Goal: Task Accomplishment & Management: Manage account settings

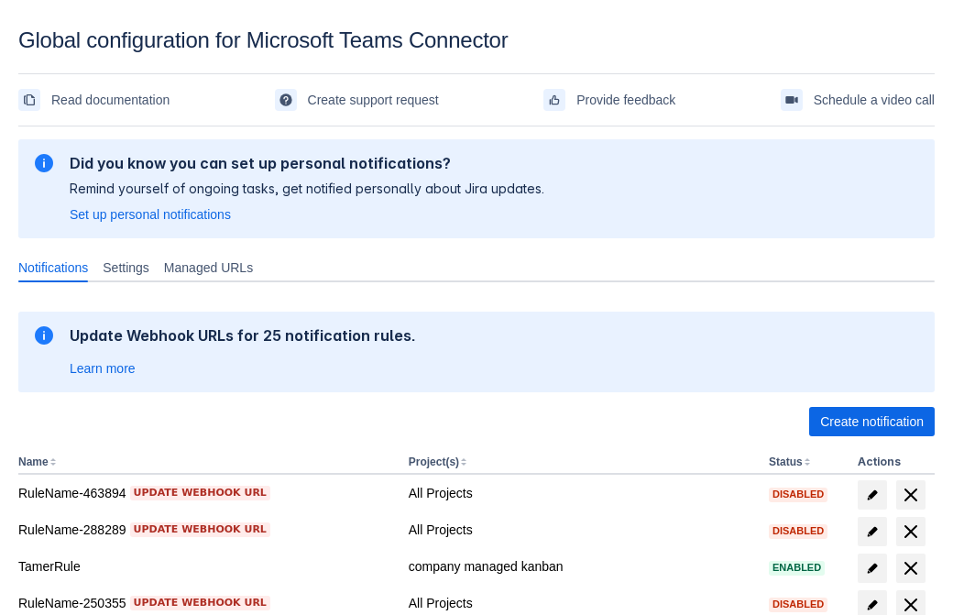
click at [871, 421] on span "Create notification" at bounding box center [871, 421] width 103 height 29
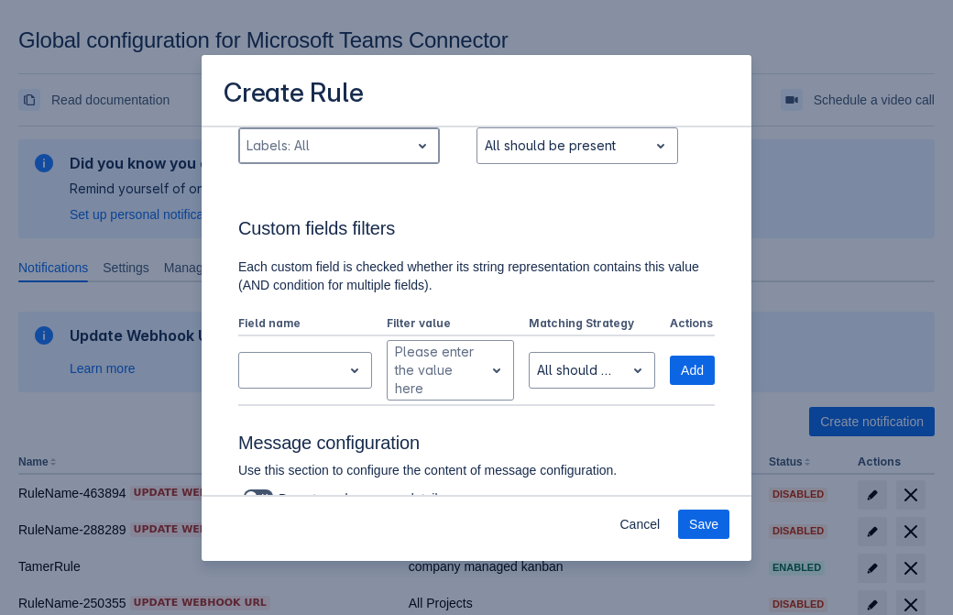
click at [338, 157] on div "Scrollable content" at bounding box center [324, 146] width 156 height 22
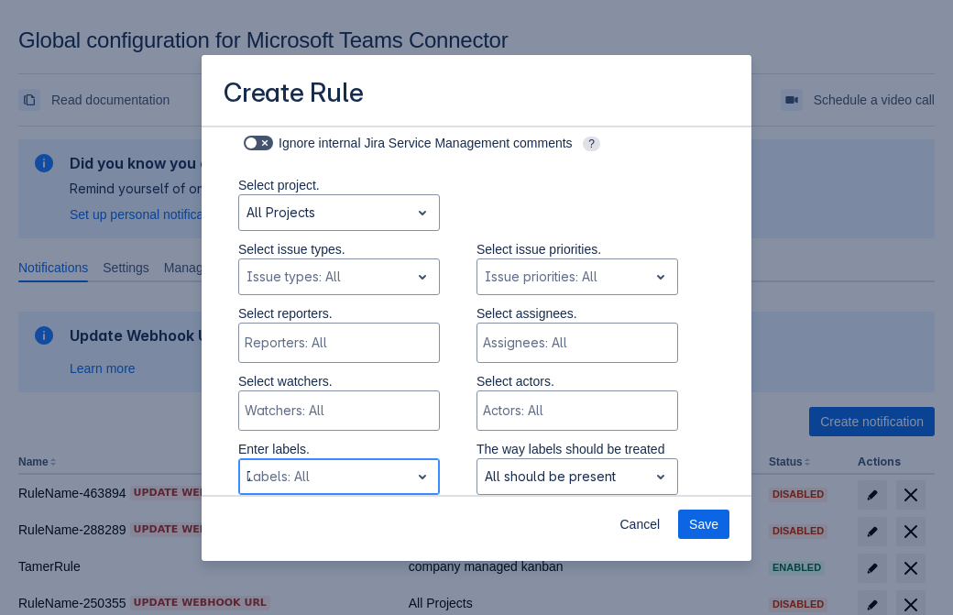
type input "723092_label"
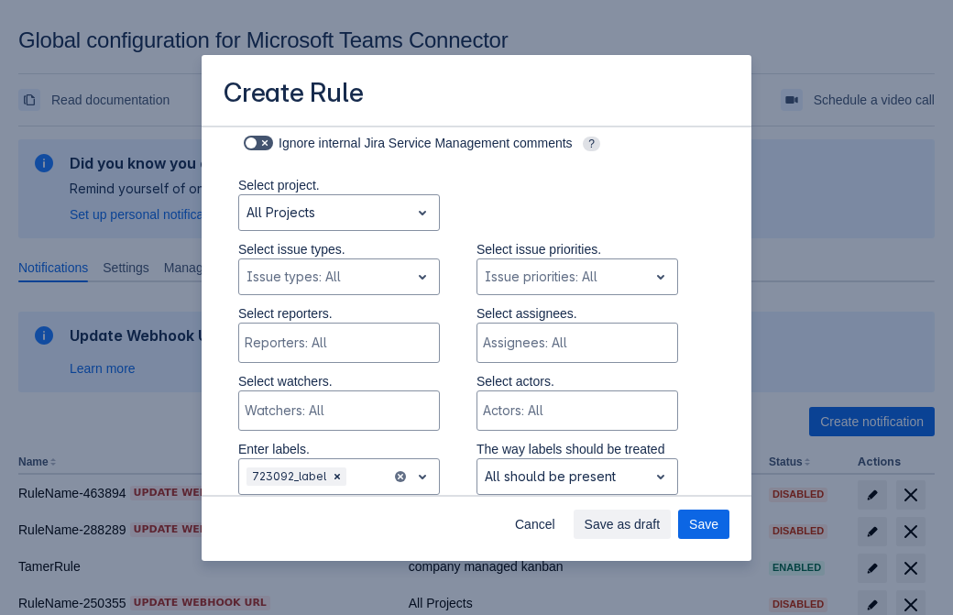
scroll to position [1200, 0]
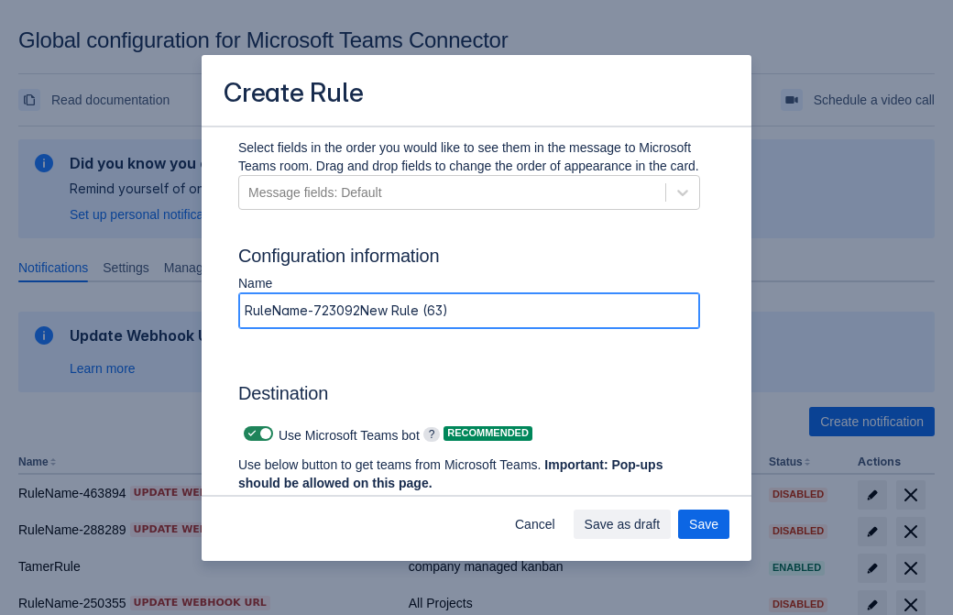
type input "RuleName-723092New Rule (63)"
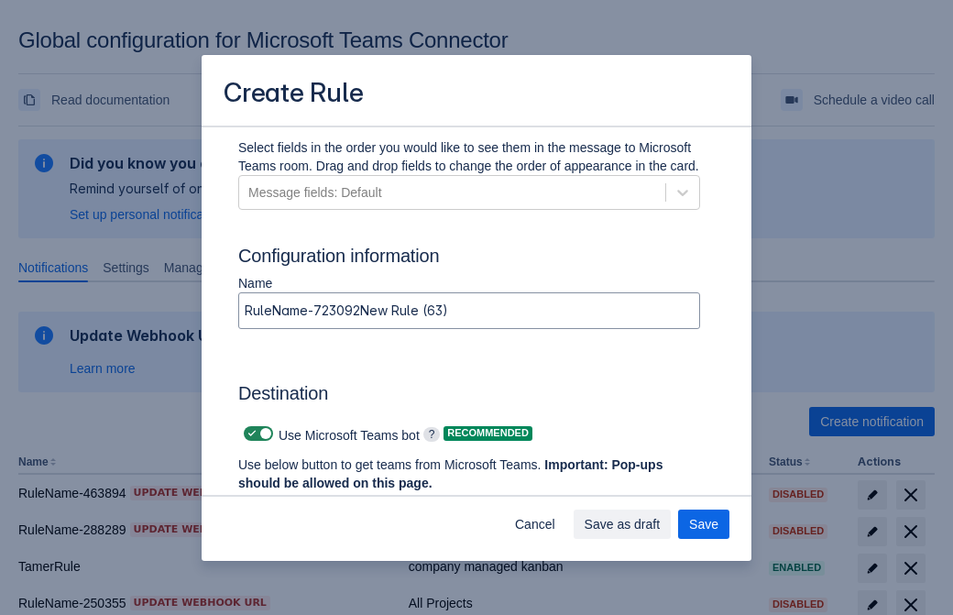
click at [249, 433] on span "Scrollable content" at bounding box center [252, 433] width 15 height 15
click at [249, 433] on input "Scrollable content" at bounding box center [250, 434] width 12 height 12
checkbox input "false"
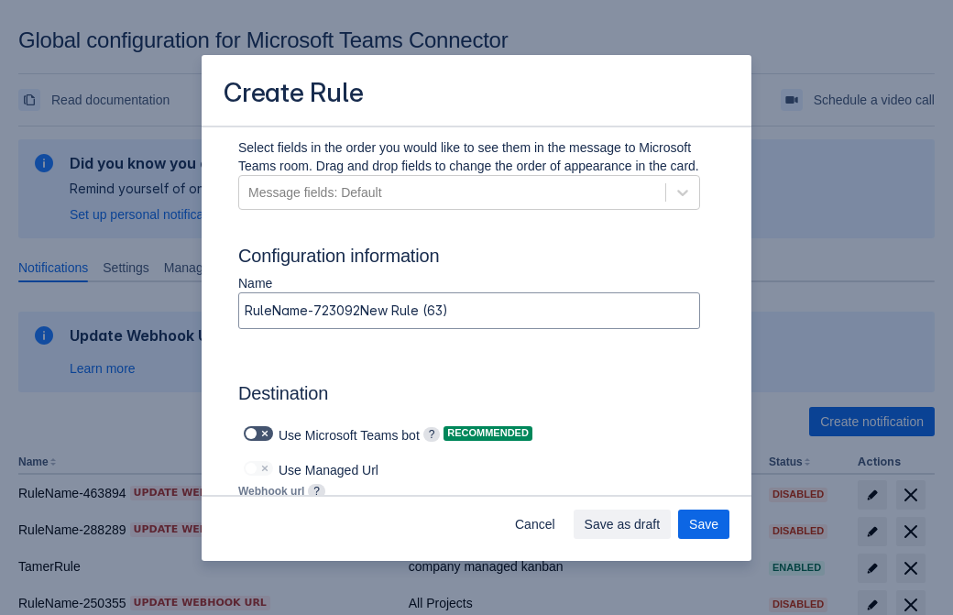
type input "https://prod-172.westeurope.logic.azure.com:443/workflows/ae977bb6ae334c9d95dfe…"
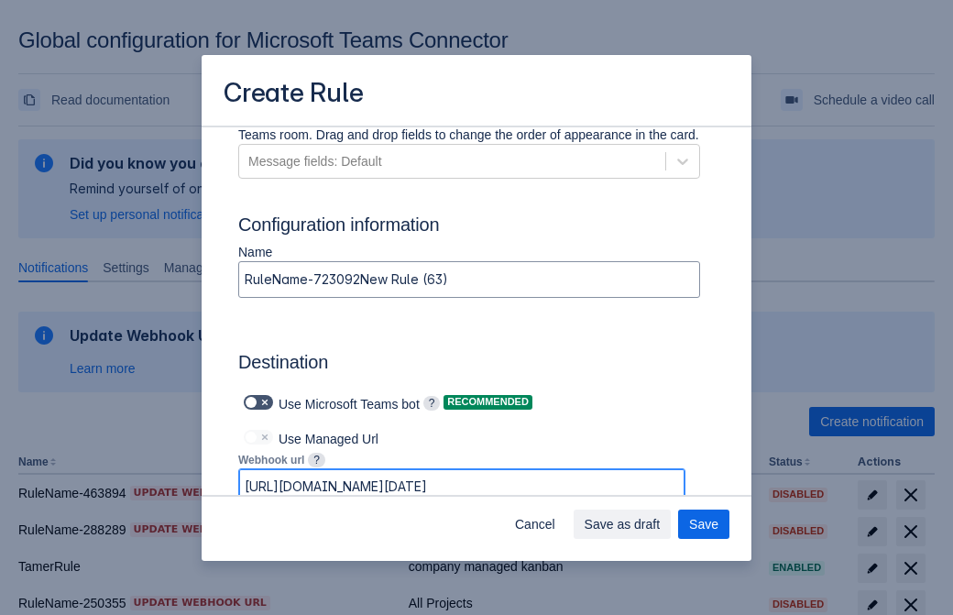
click at [660, 524] on span "Save as draft" at bounding box center [622, 523] width 76 height 29
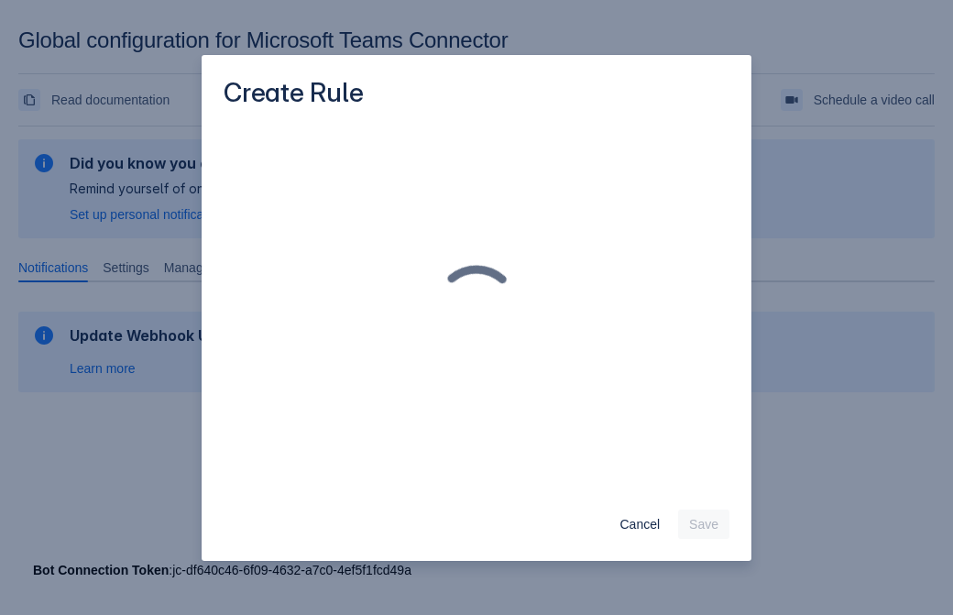
scroll to position [0, 0]
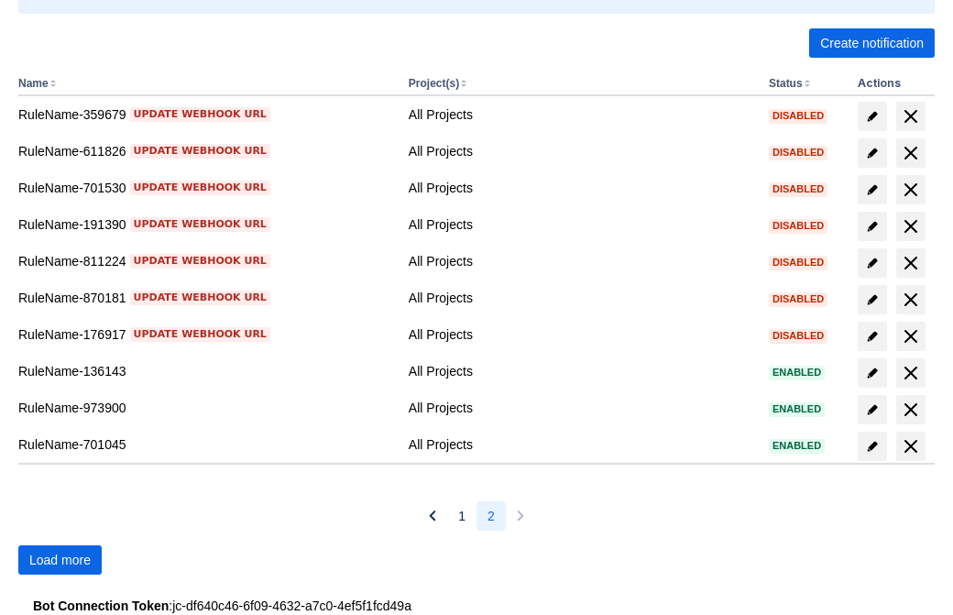
click at [60, 560] on span "Load more" at bounding box center [59, 559] width 61 height 29
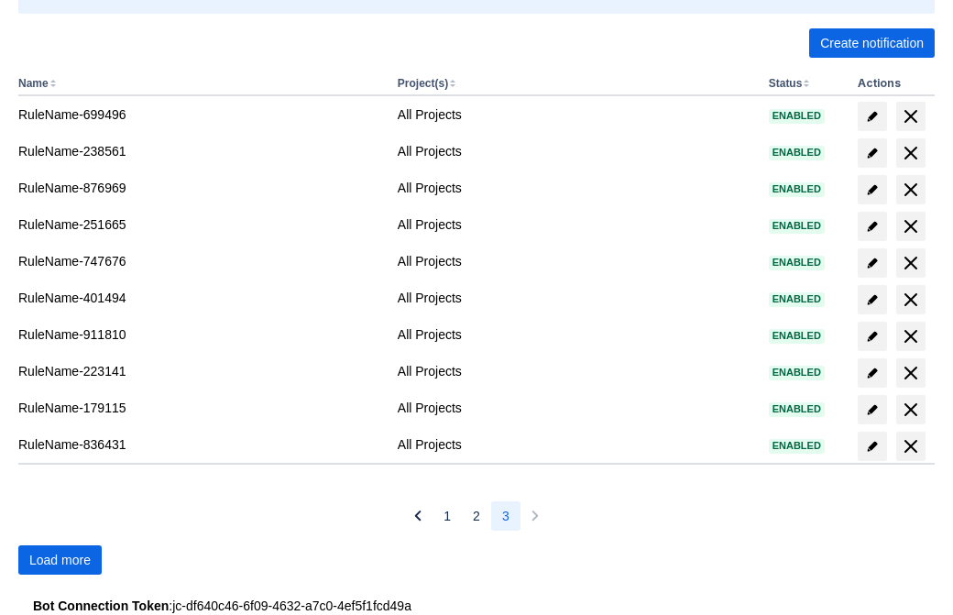
click at [60, 560] on span "Load more" at bounding box center [59, 559] width 61 height 29
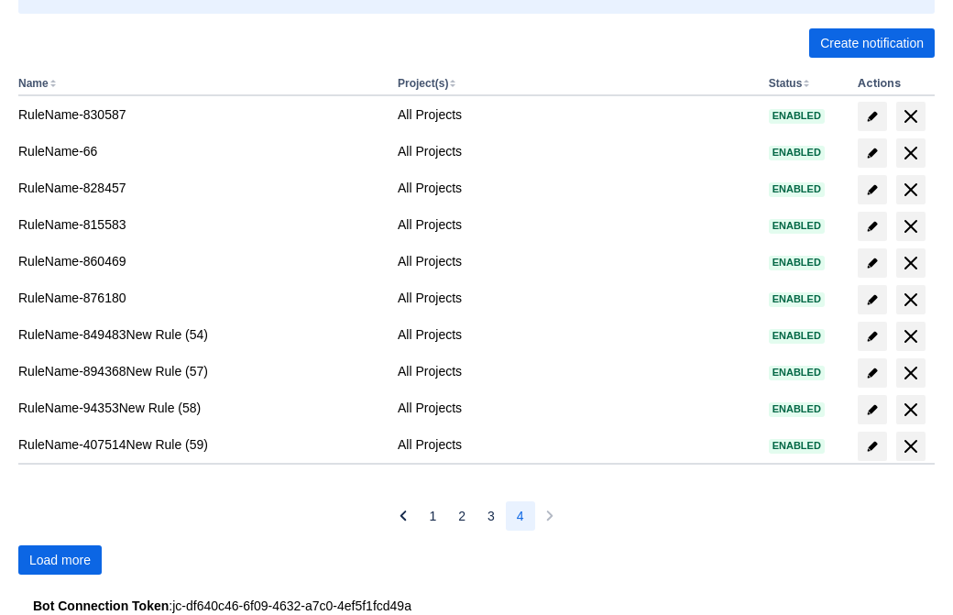
click at [60, 560] on span "Load more" at bounding box center [59, 559] width 61 height 29
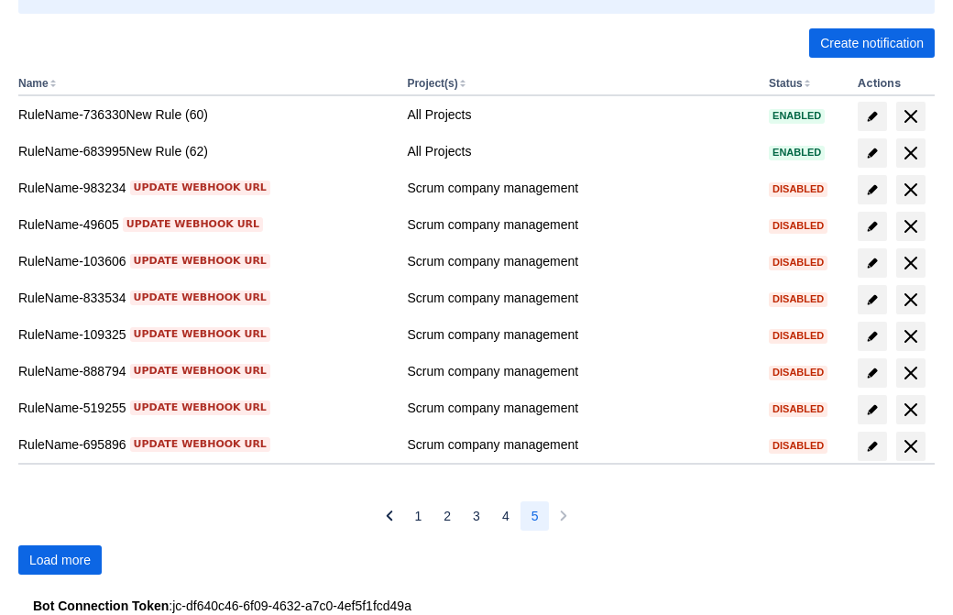
click at [60, 560] on span "Load more" at bounding box center [59, 559] width 61 height 29
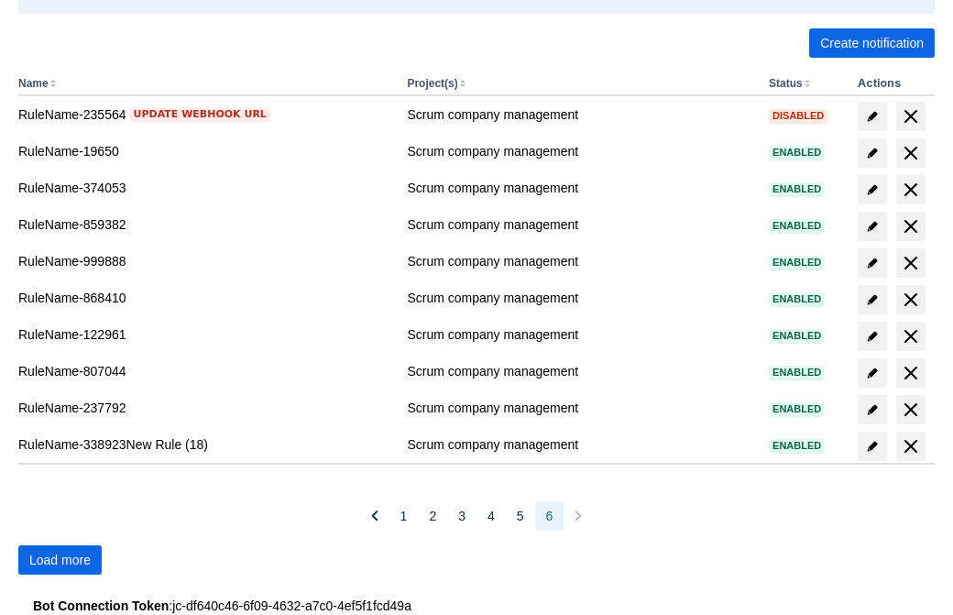
click at [60, 560] on span "Load more" at bounding box center [59, 559] width 61 height 29
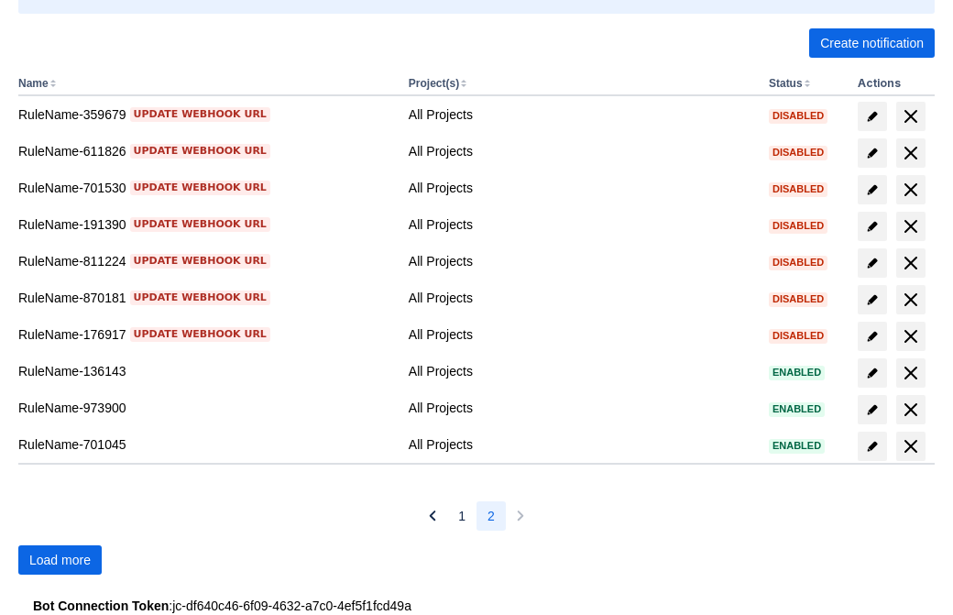
click at [60, 560] on span "Load more" at bounding box center [59, 559] width 61 height 29
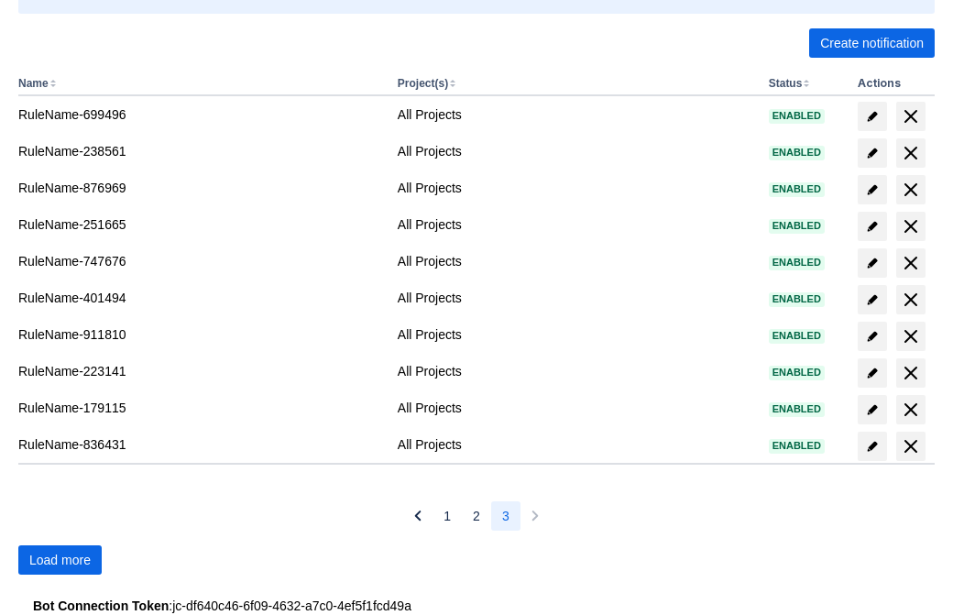
click at [60, 560] on span "Load more" at bounding box center [59, 559] width 61 height 29
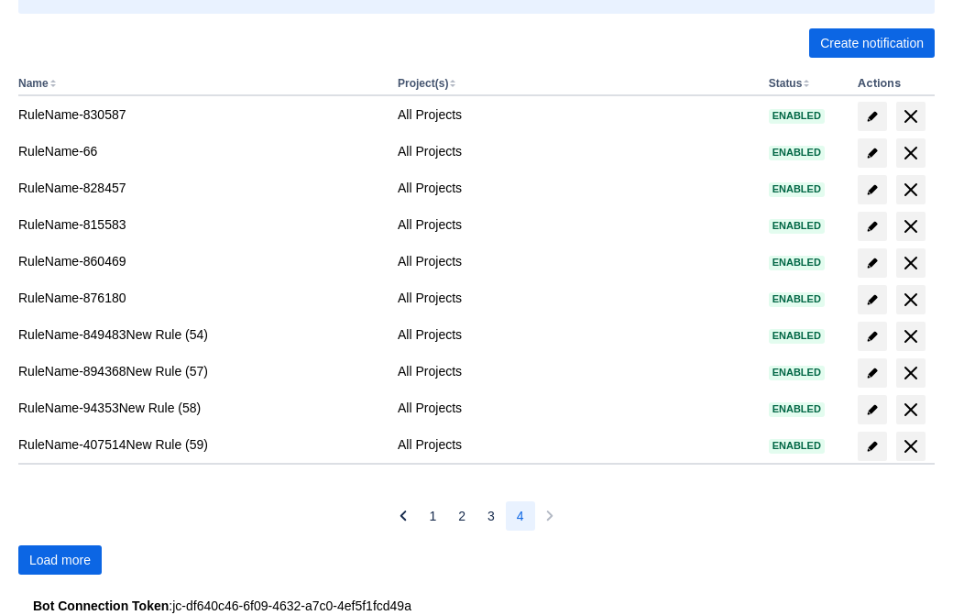
click at [60, 560] on span "Load more" at bounding box center [59, 559] width 61 height 29
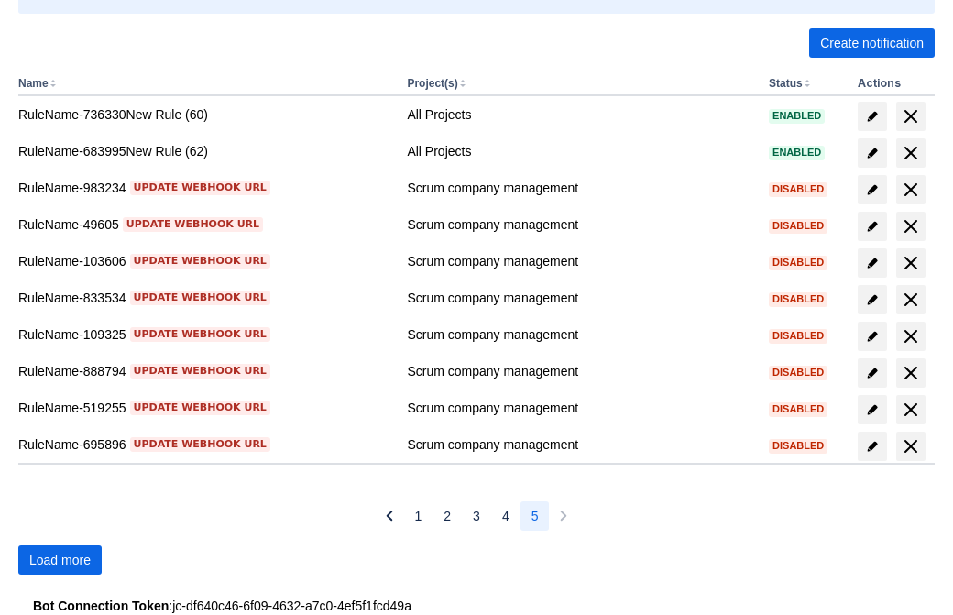
click at [60, 560] on span "Load more" at bounding box center [59, 559] width 61 height 29
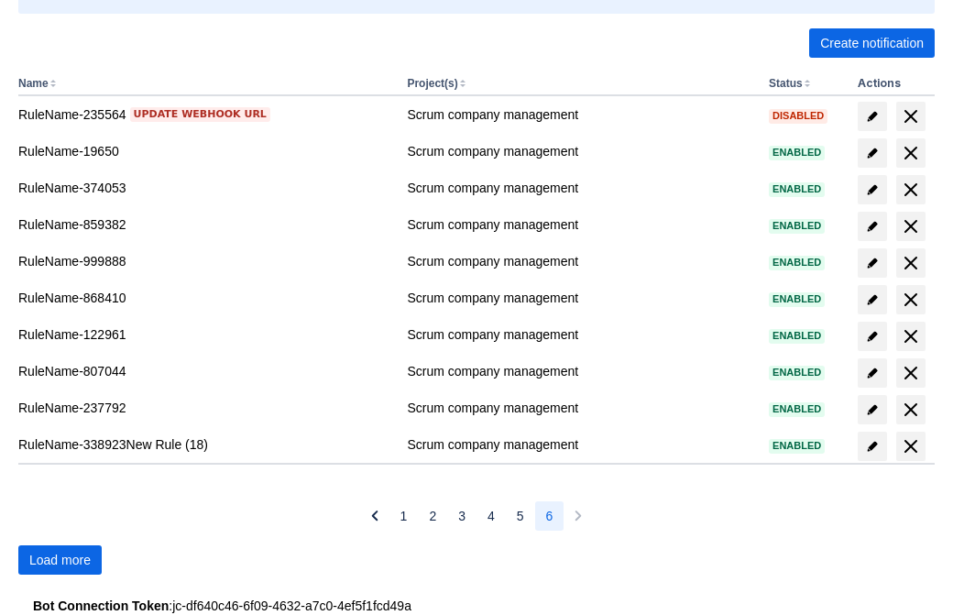
click at [60, 560] on span "Load more" at bounding box center [59, 559] width 61 height 29
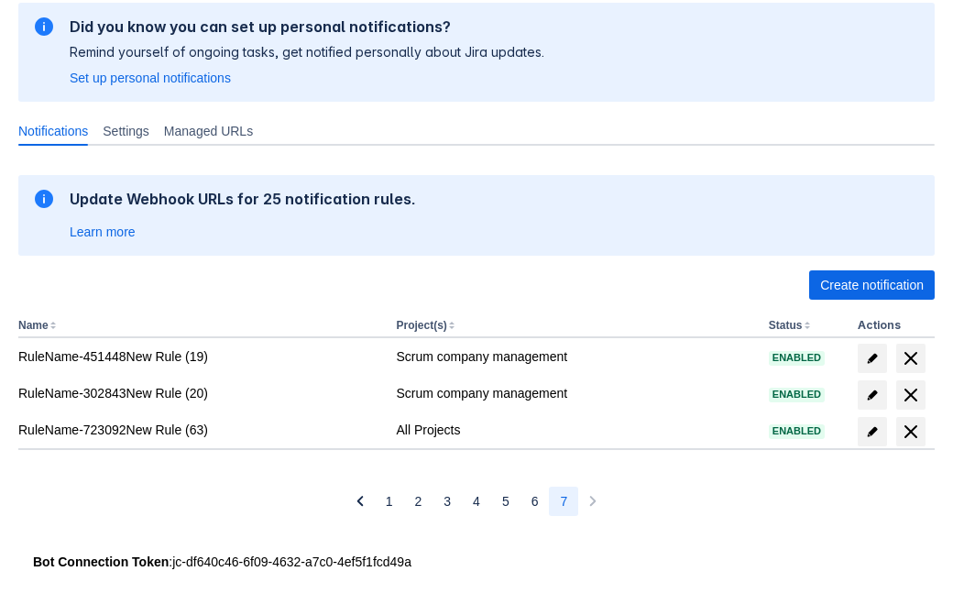
scroll to position [136, 0]
click at [910, 431] on span "delete" at bounding box center [910, 431] width 22 height 22
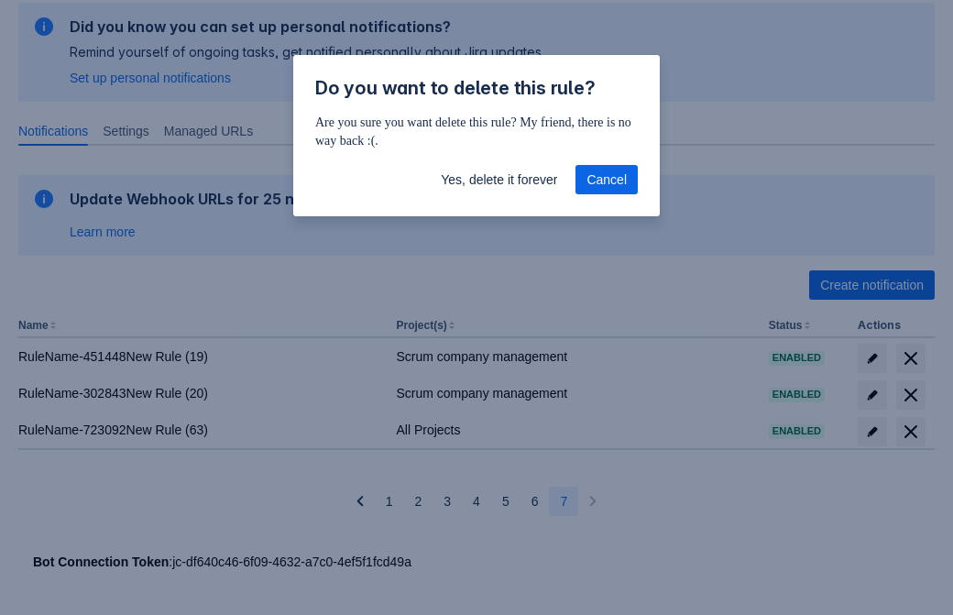
click at [498, 180] on span "Yes, delete it forever" at bounding box center [499, 179] width 116 height 29
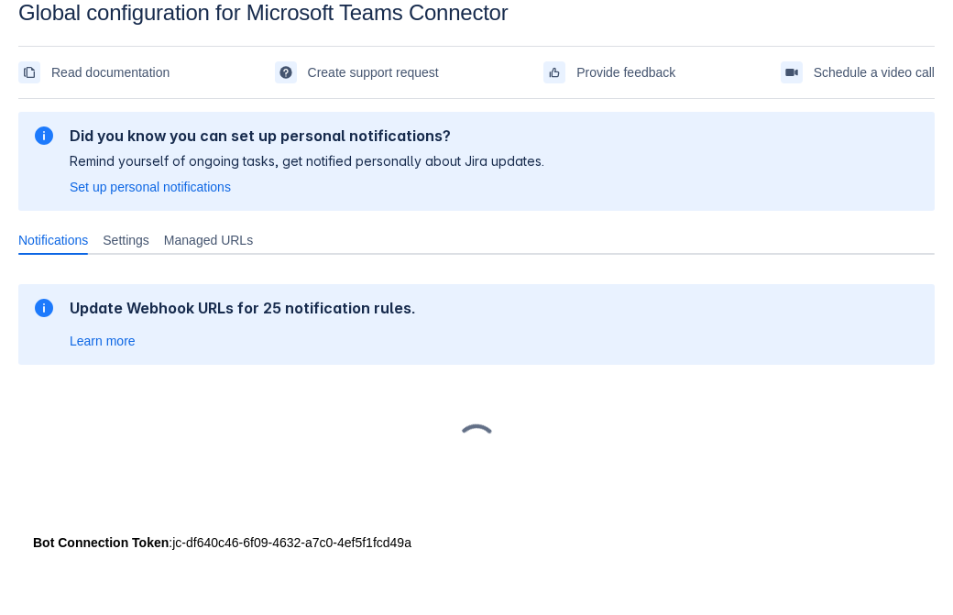
scroll to position [27, 0]
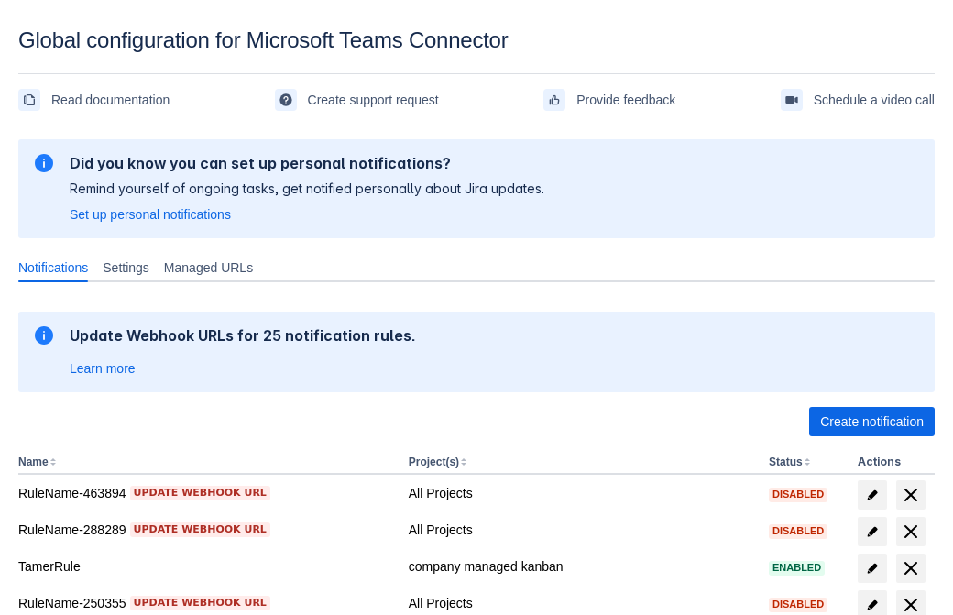
click at [871, 421] on span "Create notification" at bounding box center [871, 421] width 103 height 29
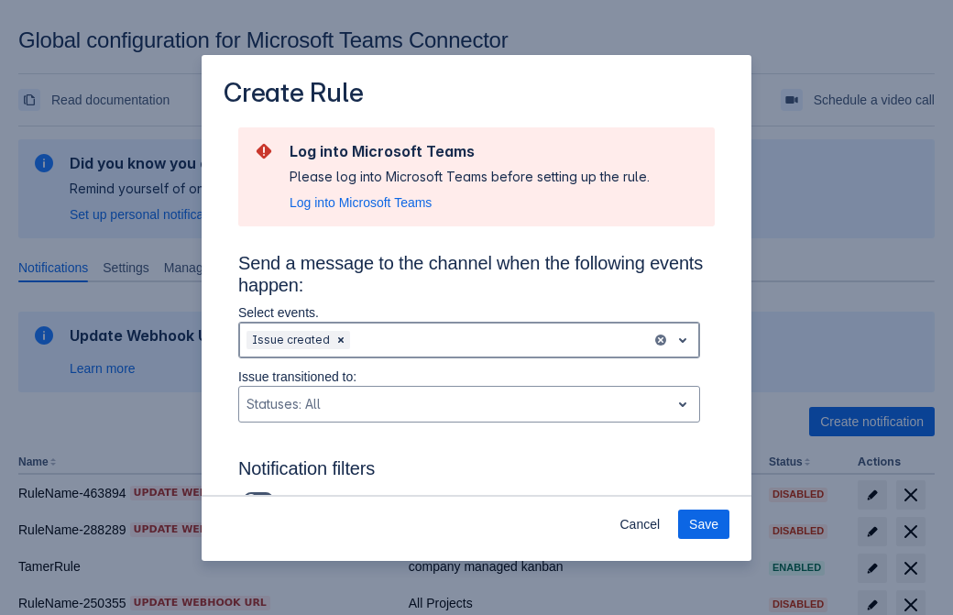
click at [469, 340] on div "Scrollable content" at bounding box center [499, 340] width 290 height 22
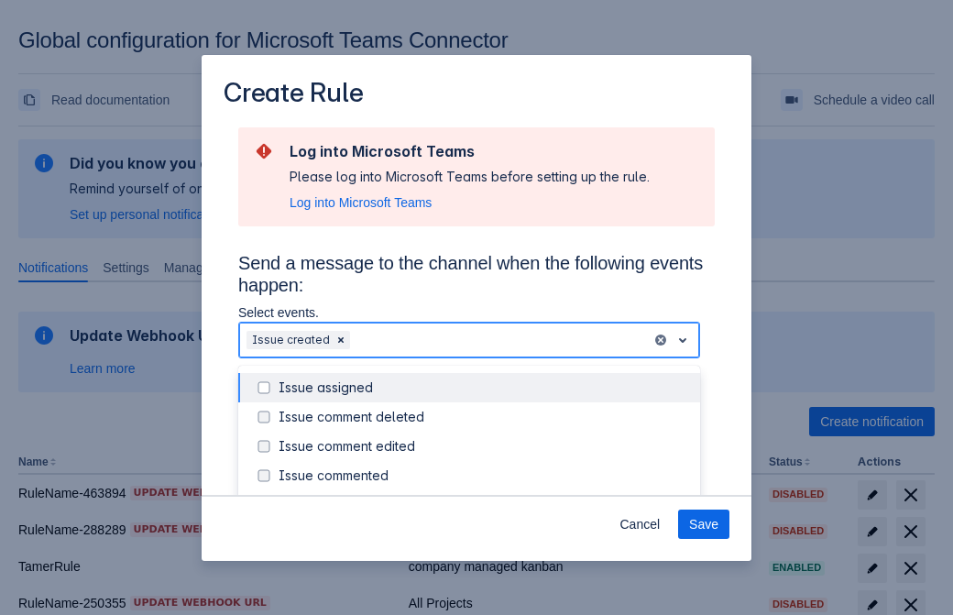
click at [484, 496] on div "Issue created" at bounding box center [483, 505] width 410 height 18
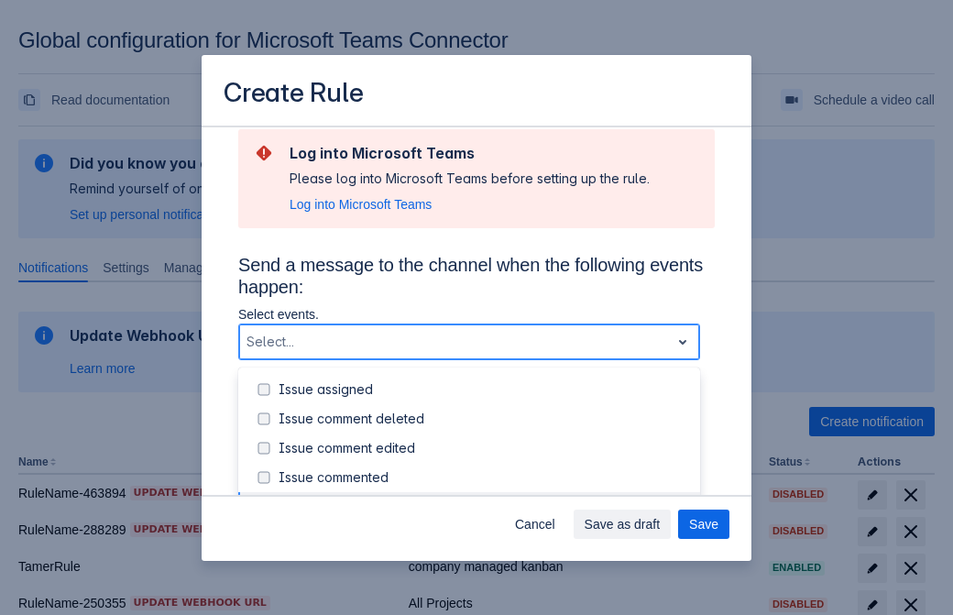
scroll to position [197, 0]
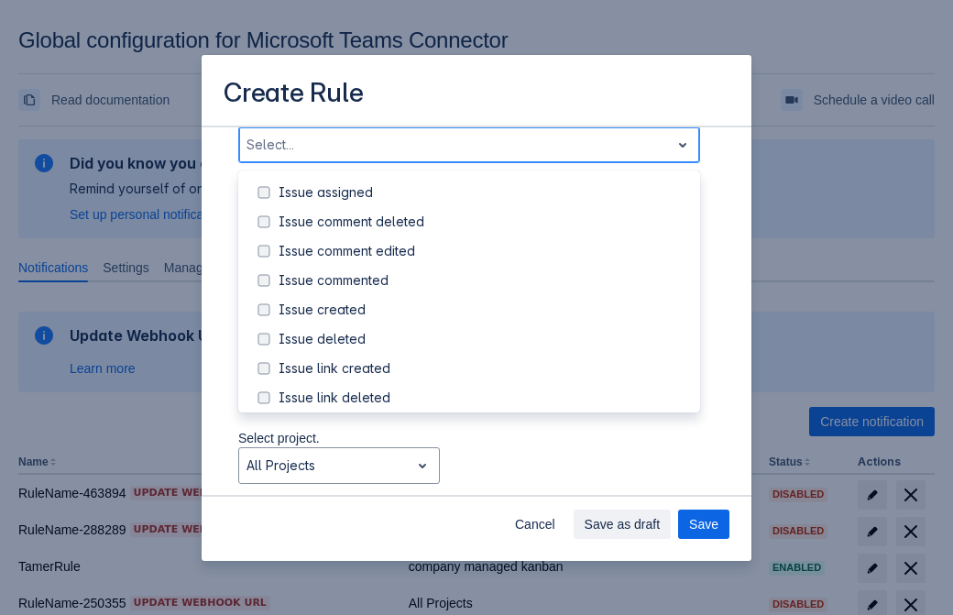
click at [484, 476] on div "Issue updated" at bounding box center [483, 485] width 410 height 18
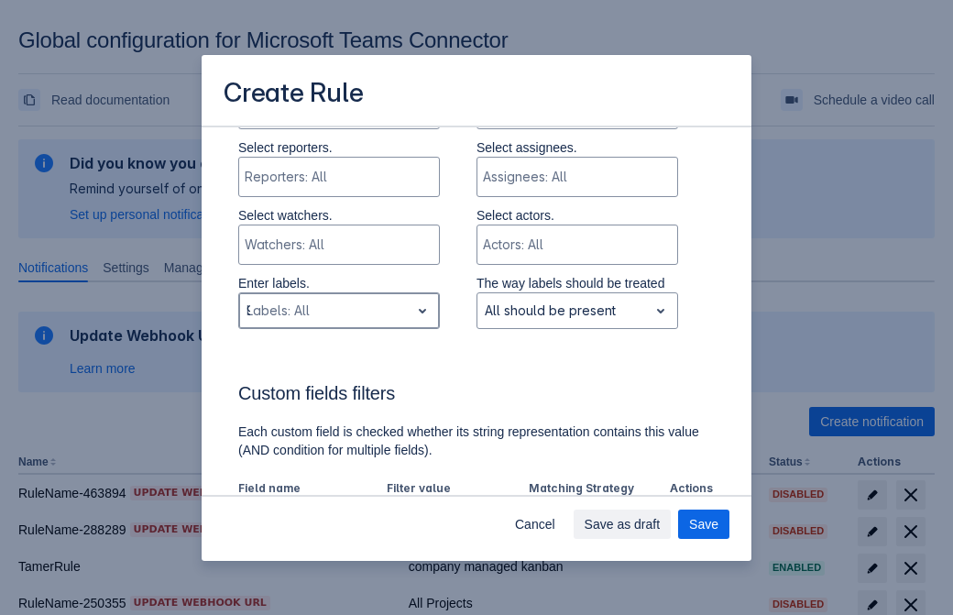
type input "989284_label"
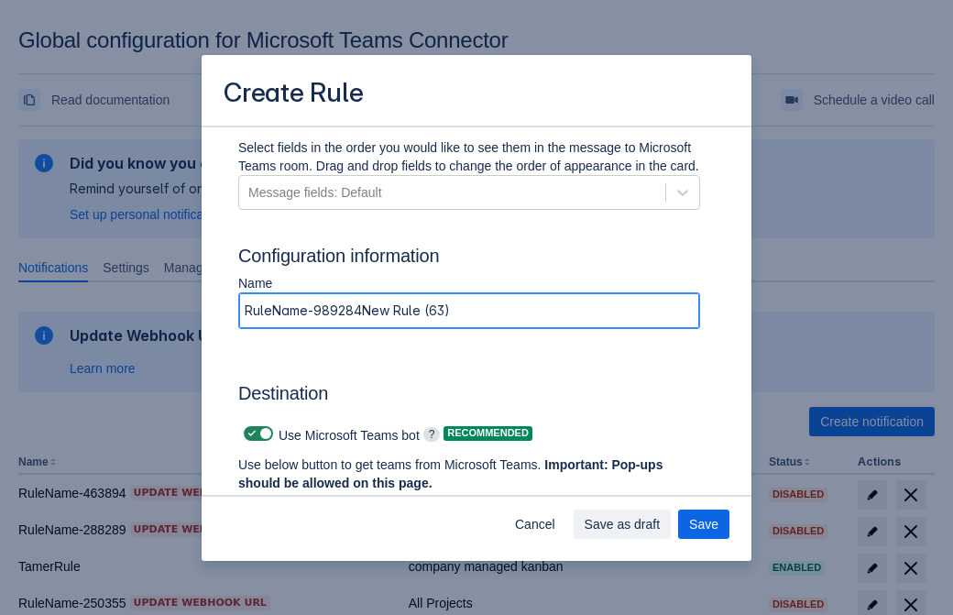
type input "RuleName-989284New Rule (63)"
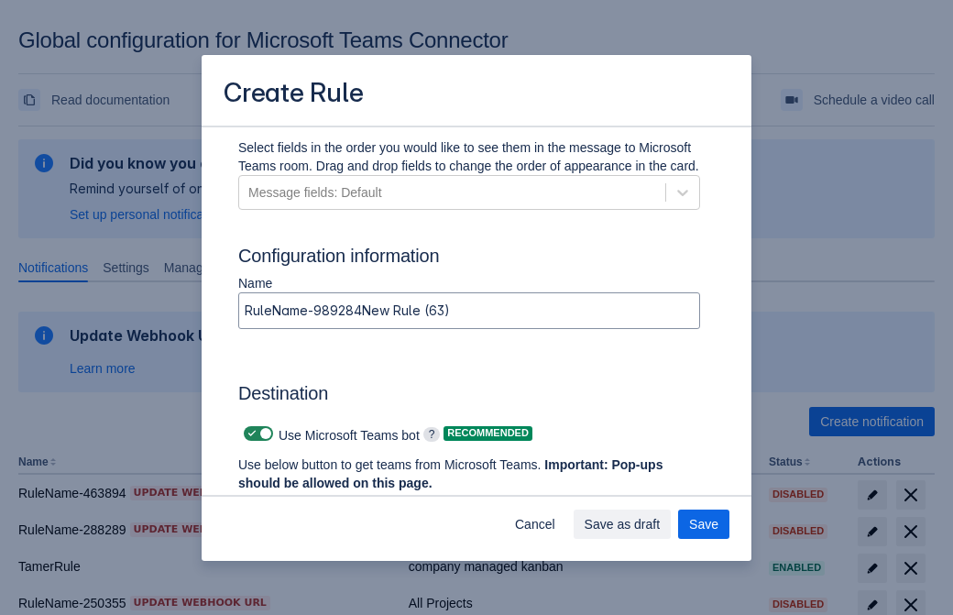
click at [249, 433] on span "Scrollable content" at bounding box center [252, 433] width 15 height 15
click at [249, 433] on input "Scrollable content" at bounding box center [250, 434] width 12 height 12
checkbox input "false"
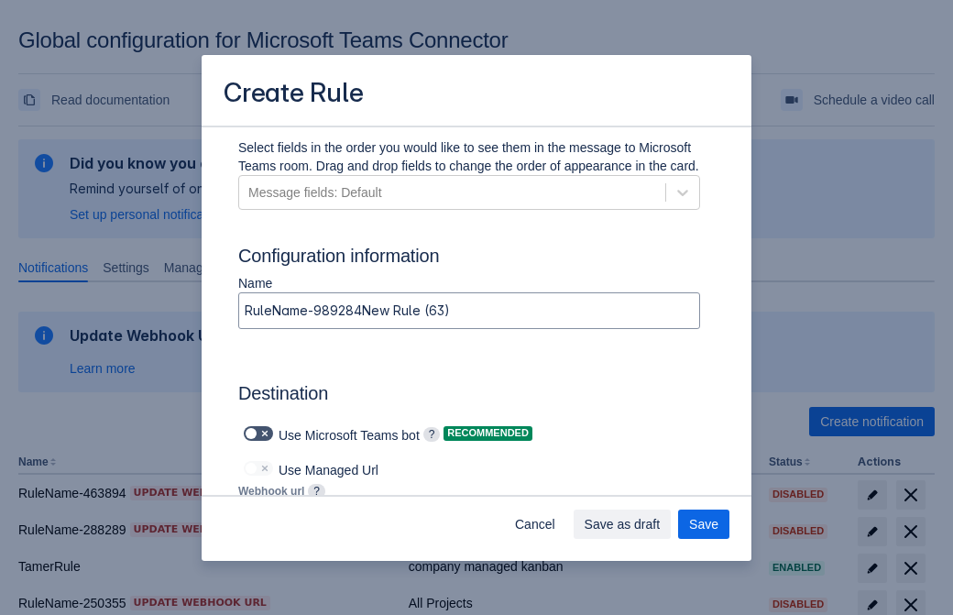
type input "https://prod-112.westeurope.logic.azure.com:443/workflows/bae959254738451b85002…"
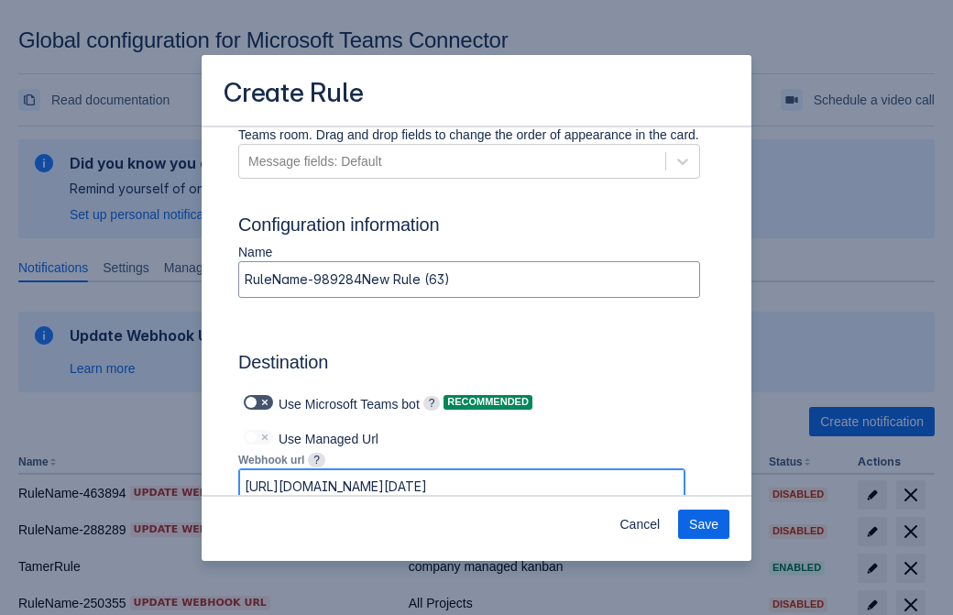
click at [703, 524] on span "Save" at bounding box center [703, 523] width 29 height 29
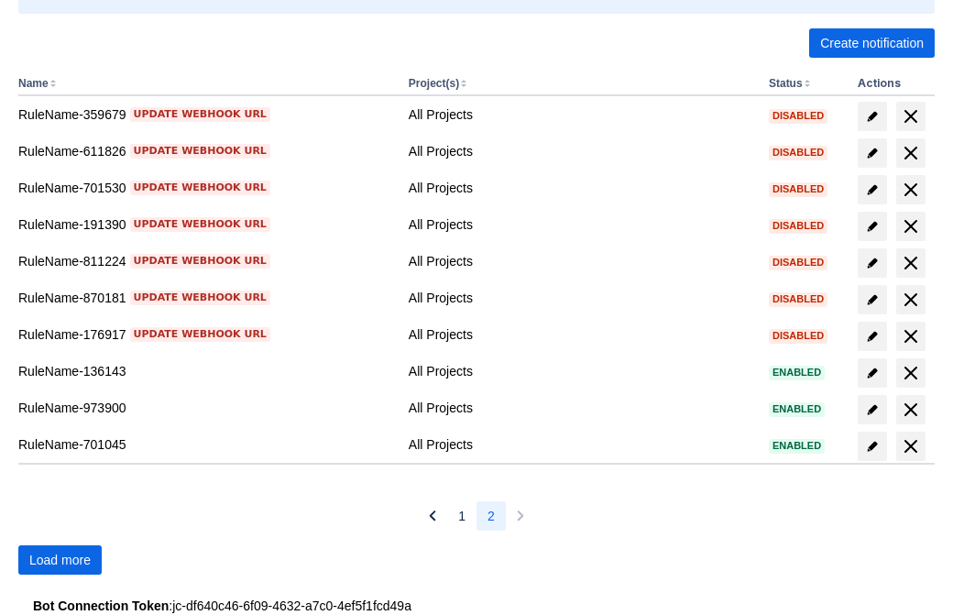
click at [60, 560] on span "Load more" at bounding box center [59, 559] width 61 height 29
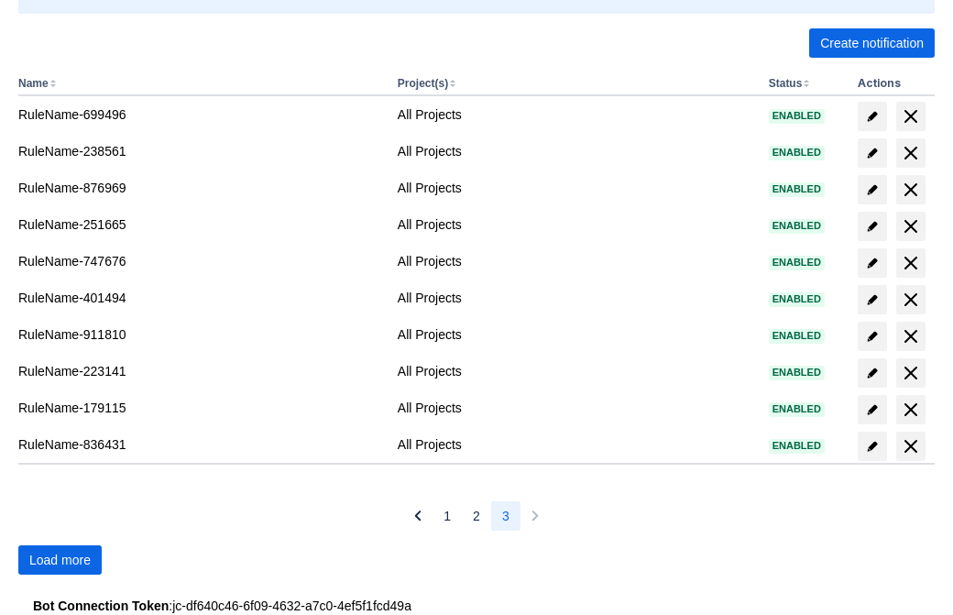
click at [60, 560] on span "Load more" at bounding box center [59, 559] width 61 height 29
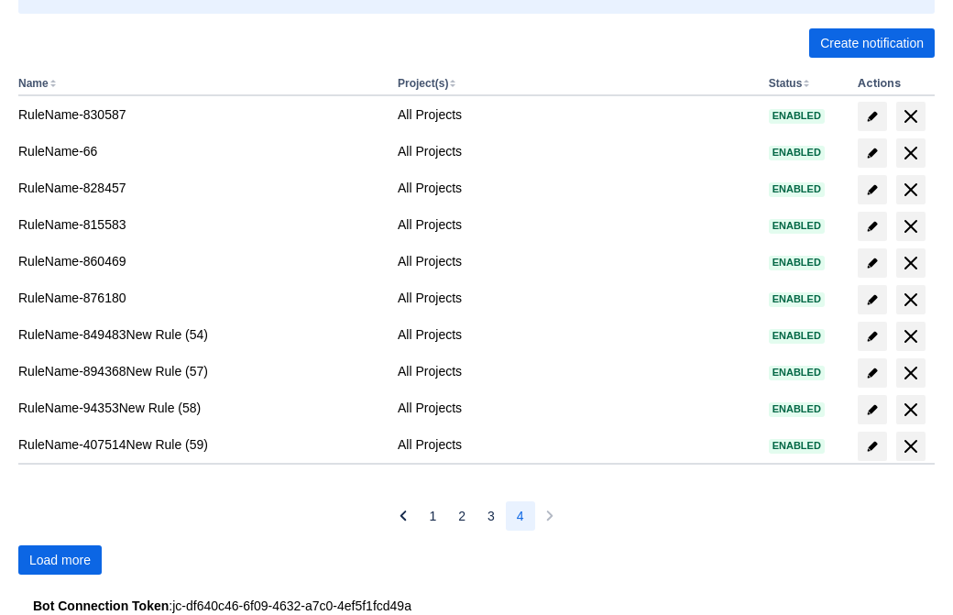
click at [60, 560] on span "Load more" at bounding box center [59, 559] width 61 height 29
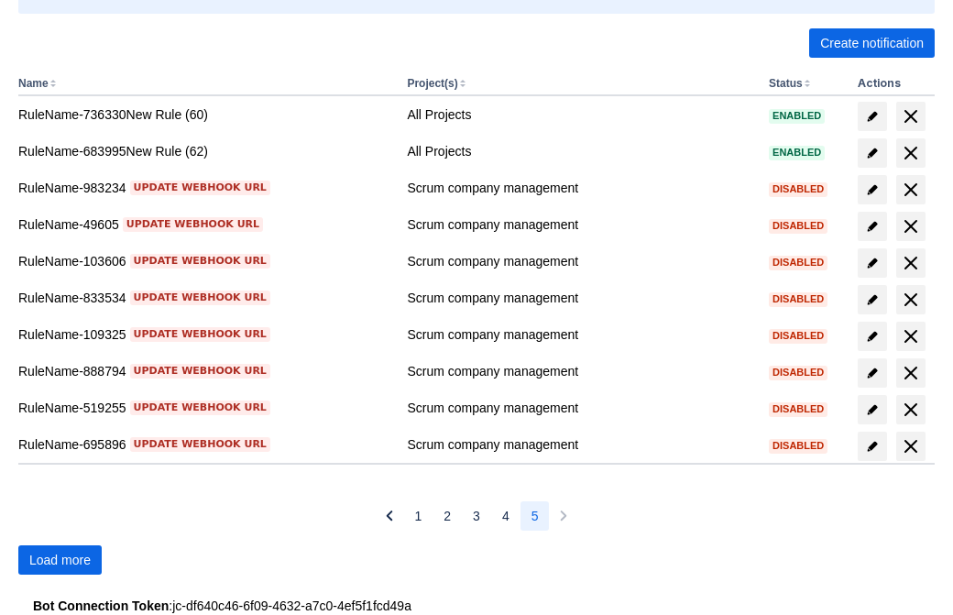
click at [60, 560] on span "Load more" at bounding box center [59, 559] width 61 height 29
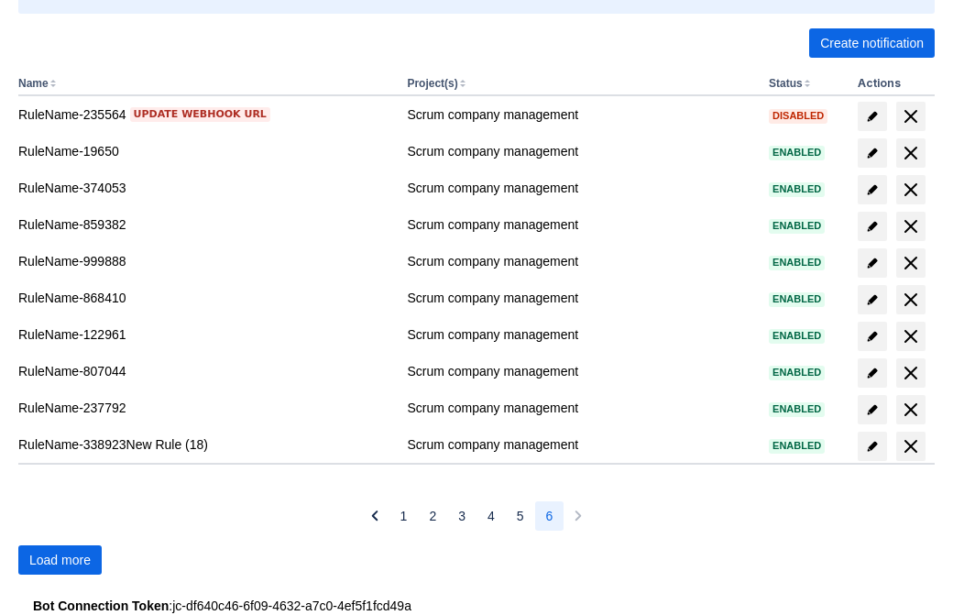
click at [60, 560] on span "Load more" at bounding box center [59, 559] width 61 height 29
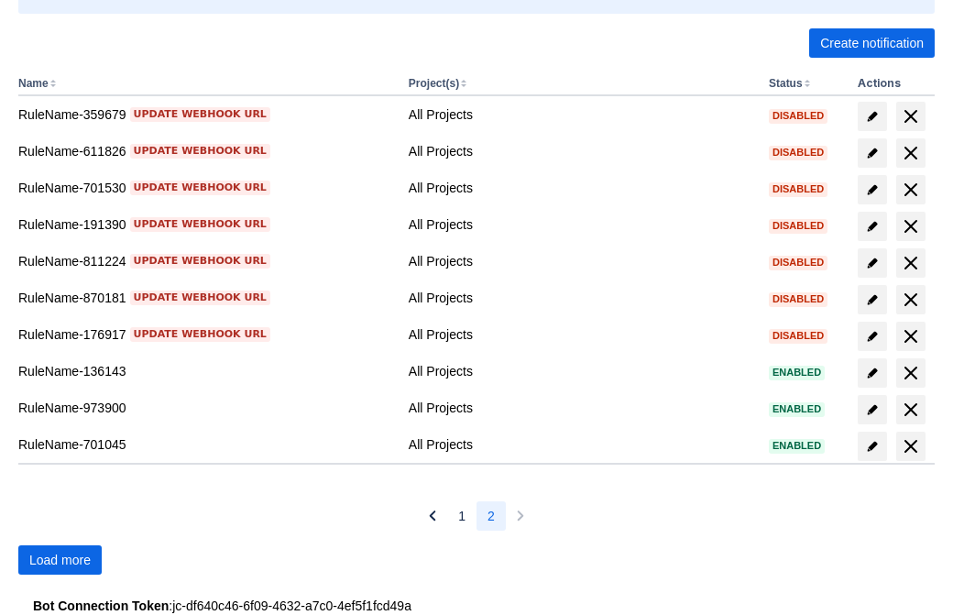
click at [60, 560] on span "Load more" at bounding box center [59, 559] width 61 height 29
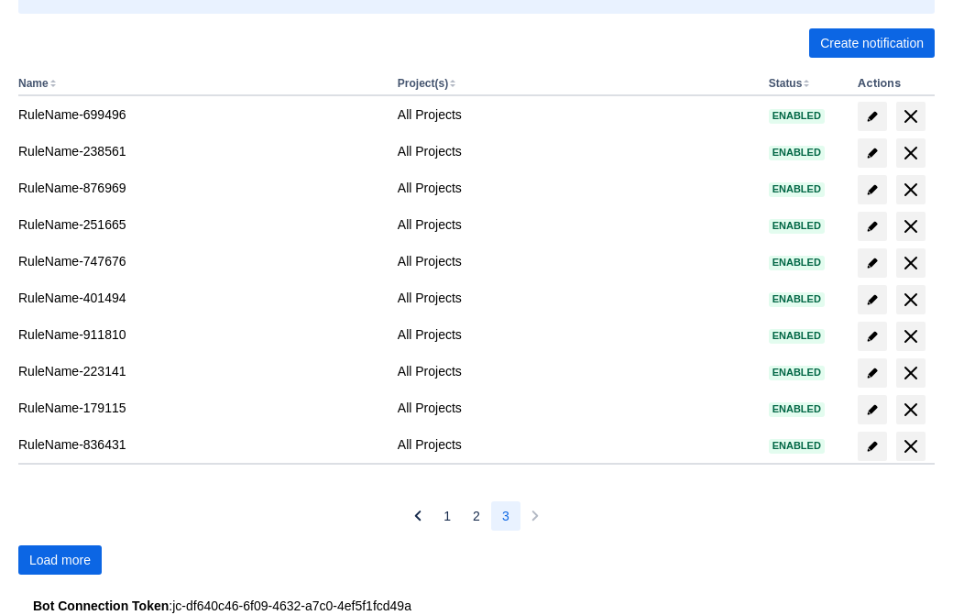
click at [60, 560] on span "Load more" at bounding box center [59, 559] width 61 height 29
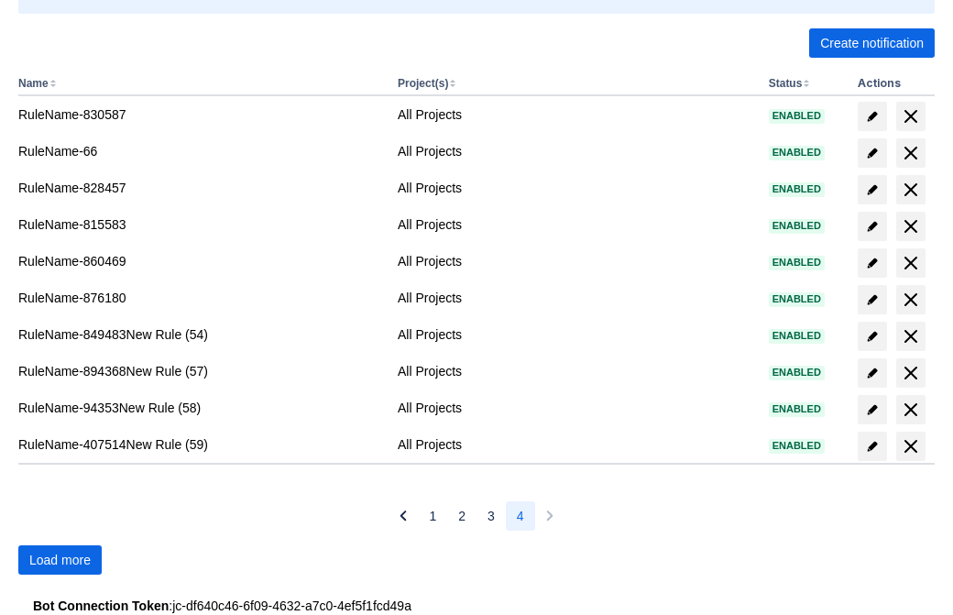
click at [60, 560] on span "Load more" at bounding box center [59, 559] width 61 height 29
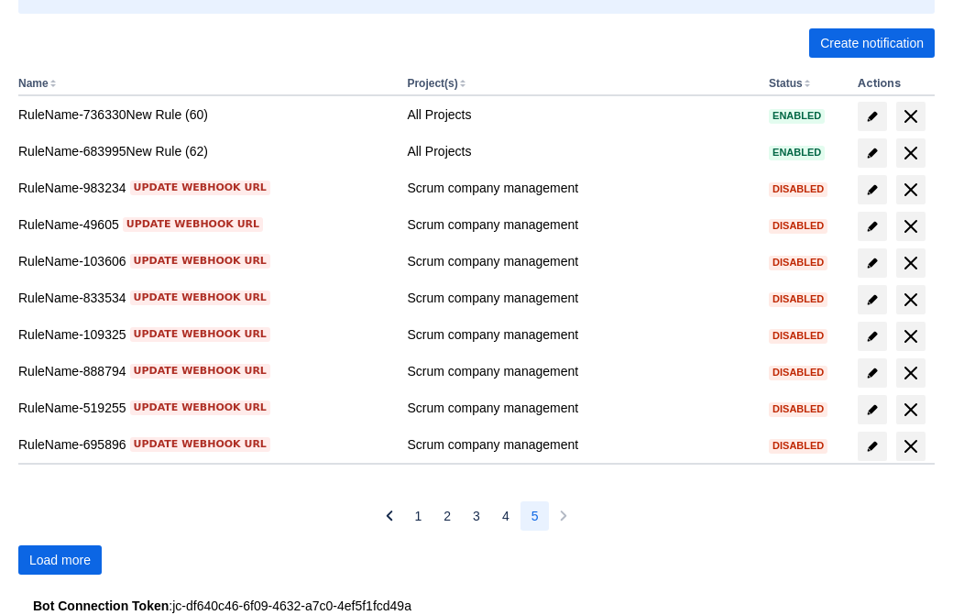
click at [60, 560] on span "Load more" at bounding box center [59, 559] width 61 height 29
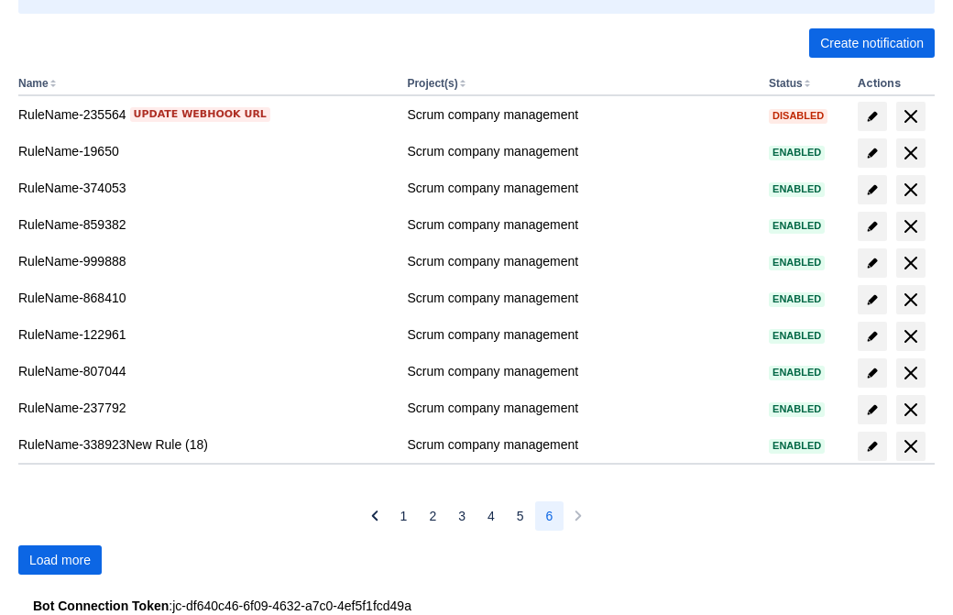
click at [60, 560] on span "Load more" at bounding box center [59, 559] width 61 height 29
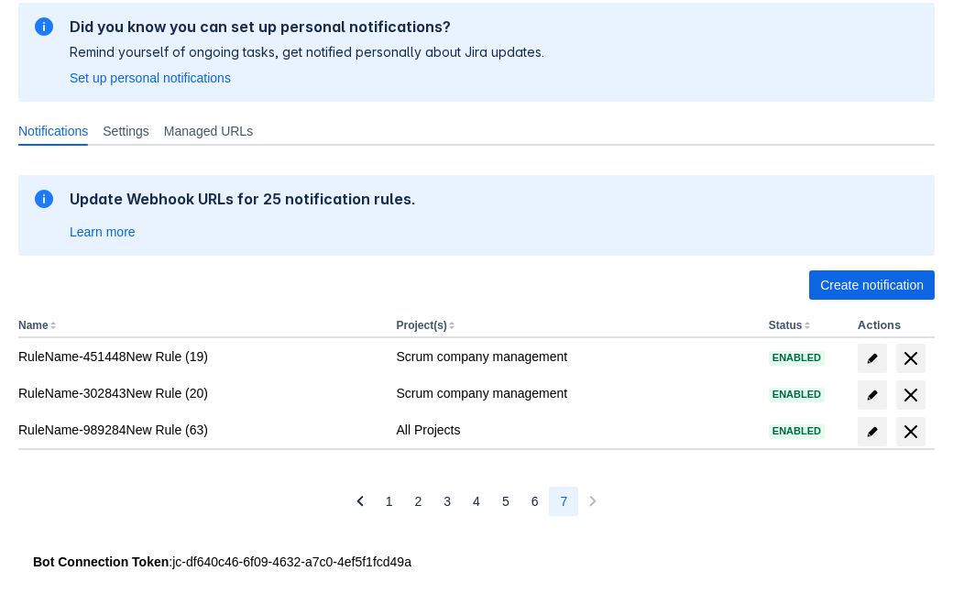
click at [910, 431] on span "delete" at bounding box center [910, 431] width 22 height 22
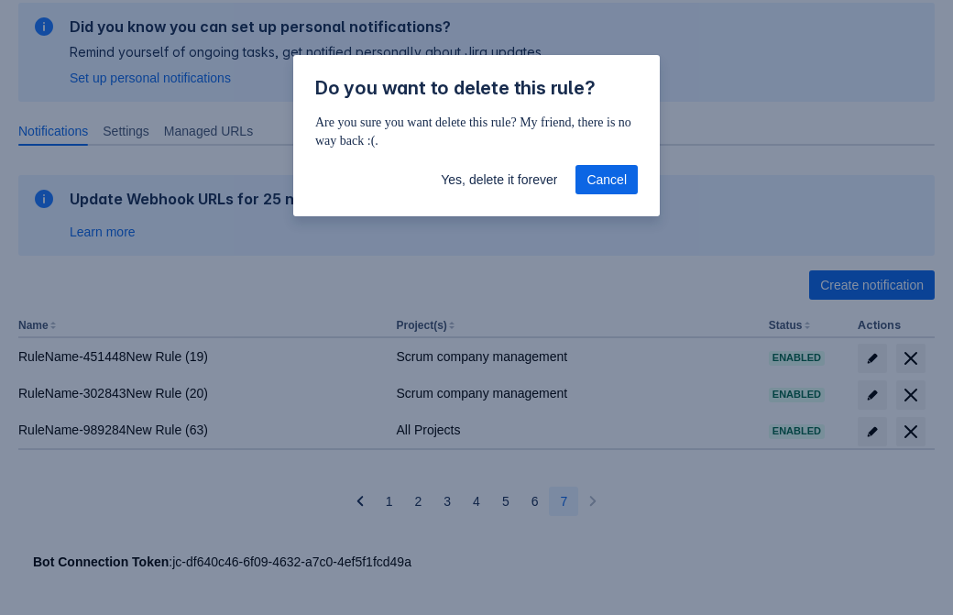
click at [498, 180] on span "Yes, delete it forever" at bounding box center [499, 179] width 116 height 29
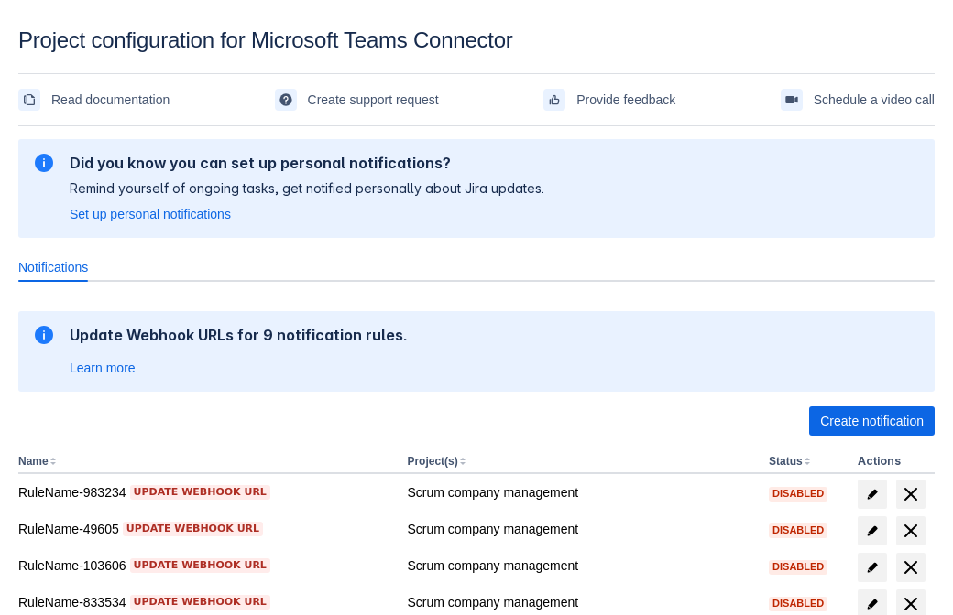
click at [871, 421] on span "Create notification" at bounding box center [871, 421] width 103 height 29
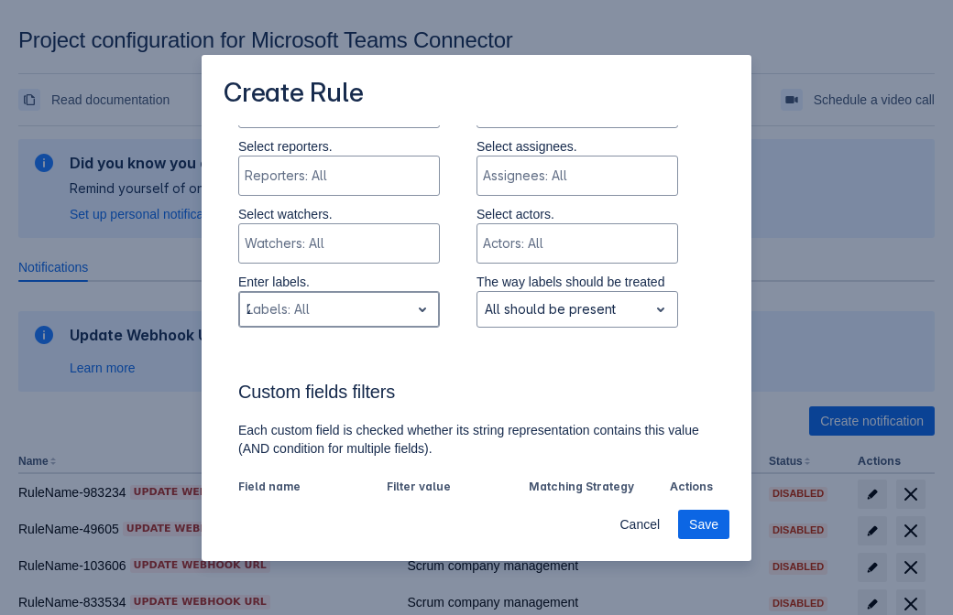
type input "208969_label"
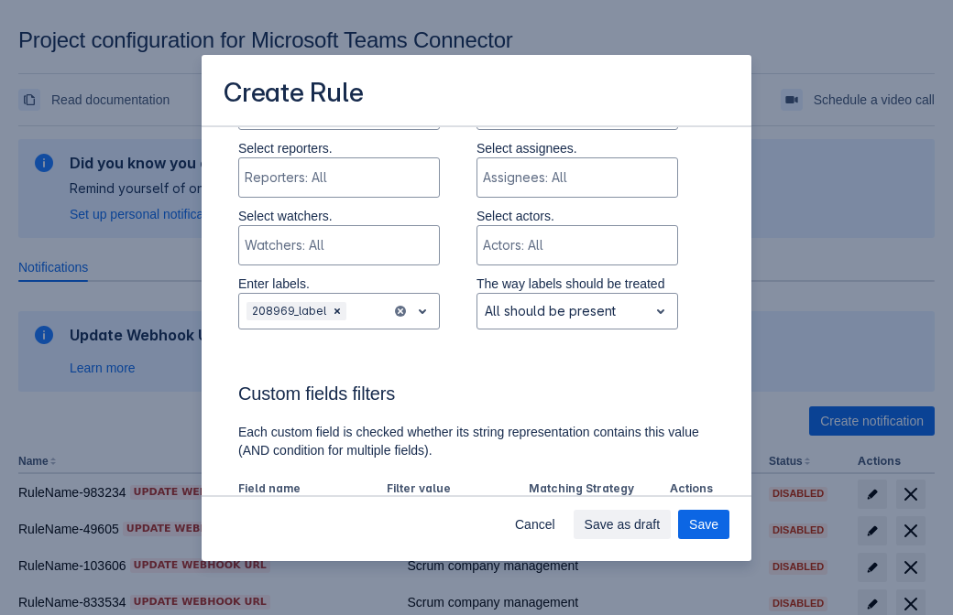
scroll to position [1135, 0]
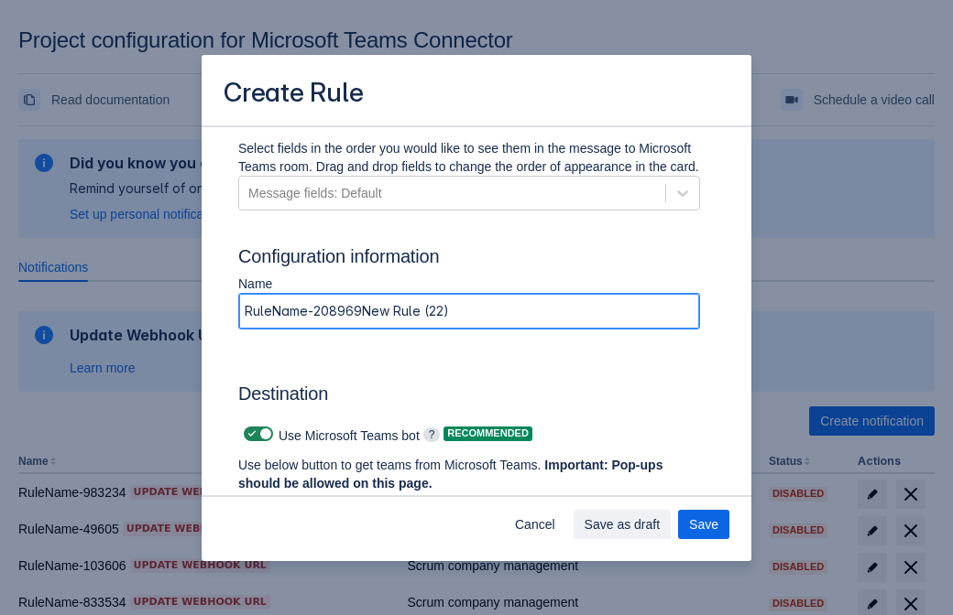
type input "RuleName-208969New Rule (22)"
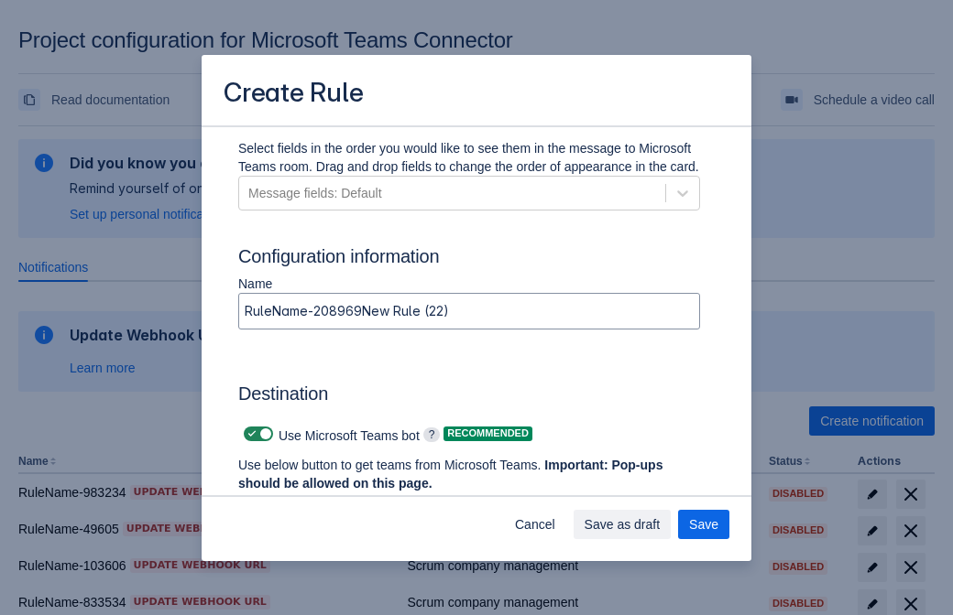
click at [249, 434] on span at bounding box center [252, 434] width 15 height 15
click at [249, 434] on input "checkbox" at bounding box center [250, 435] width 12 height 12
checkbox input "false"
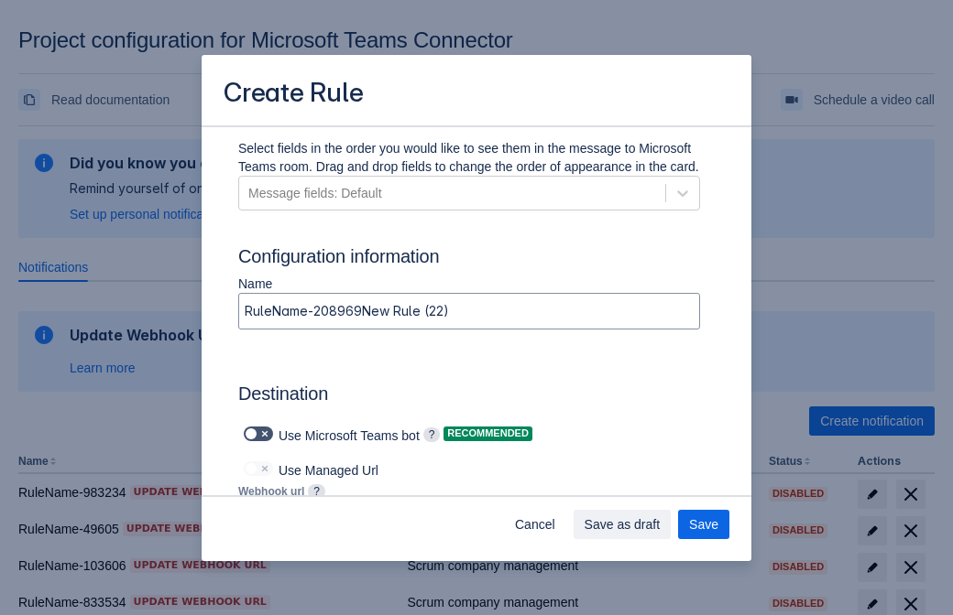
type input "https://prod-103.westeurope.logic.azure.com:443/workflows/562279af401f414e8dae6…"
click at [703, 525] on span "Save" at bounding box center [703, 524] width 29 height 29
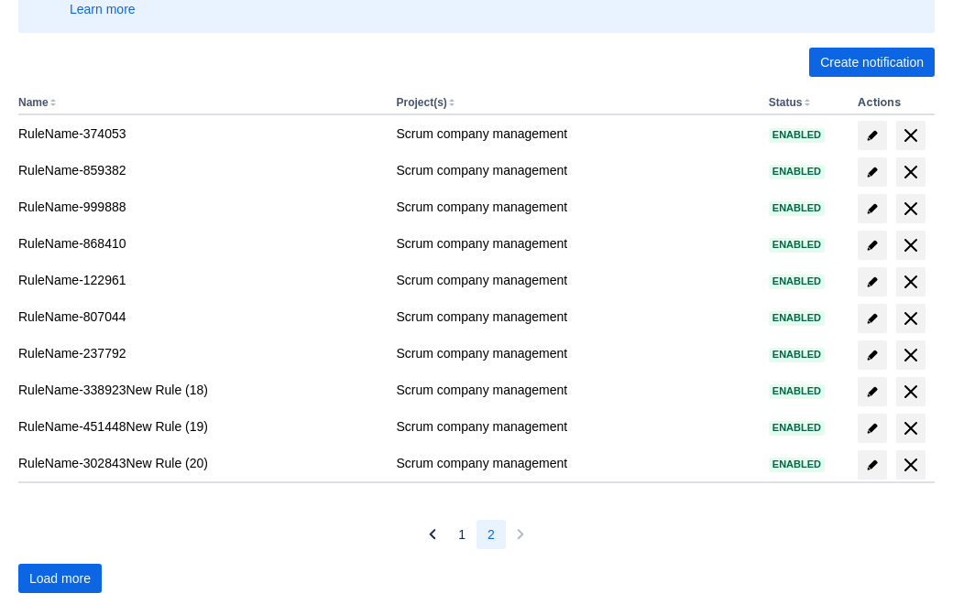
click at [60, 579] on span "Load more" at bounding box center [59, 578] width 61 height 29
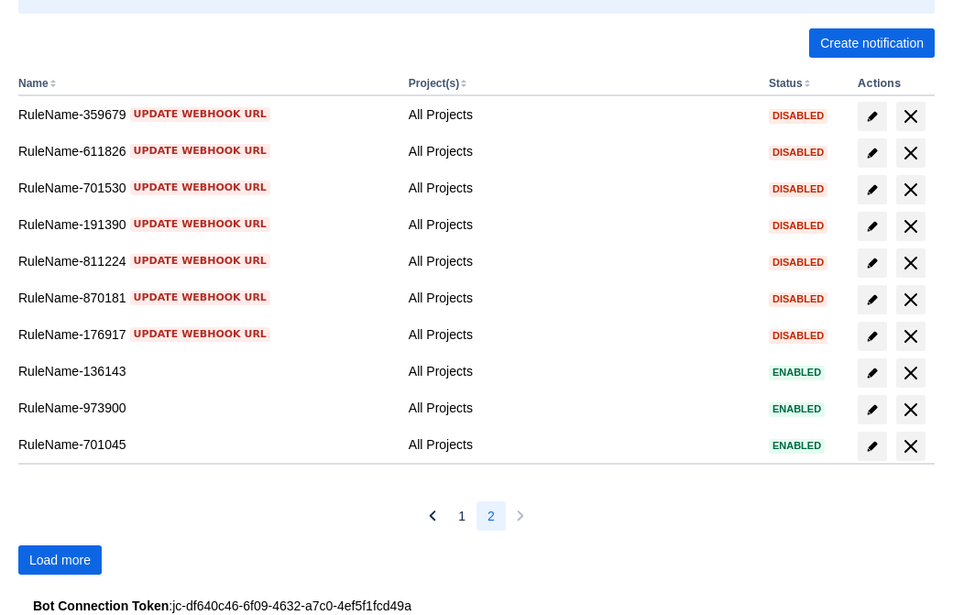
click at [60, 560] on span "Load more" at bounding box center [59, 559] width 61 height 29
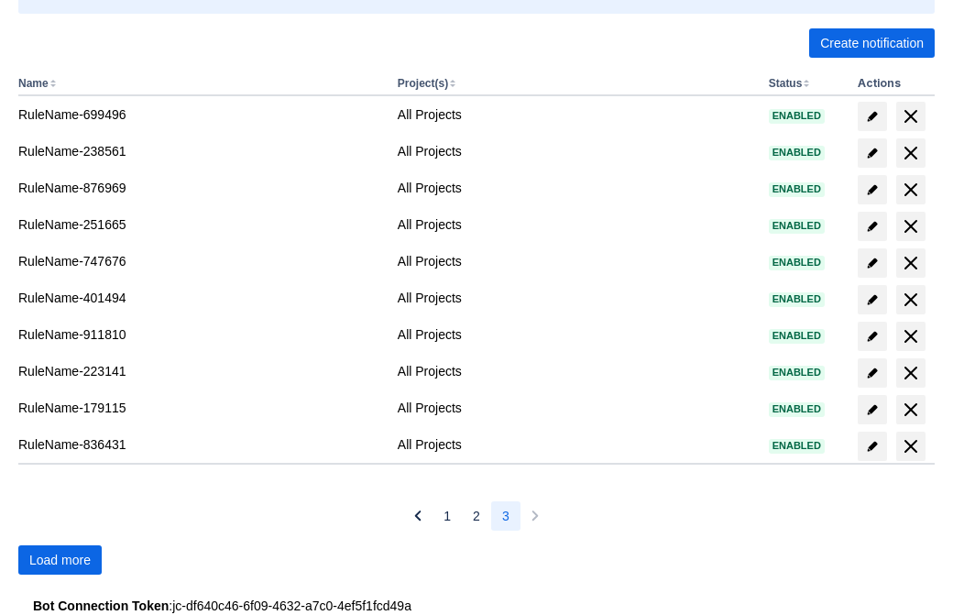
click at [60, 560] on span "Load more" at bounding box center [59, 559] width 61 height 29
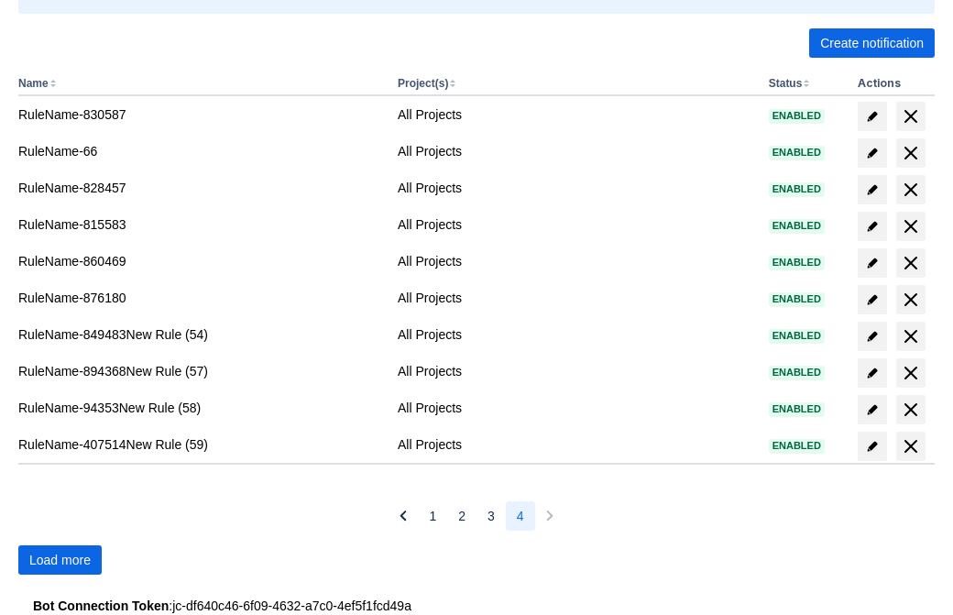
click at [60, 560] on span "Load more" at bounding box center [59, 559] width 61 height 29
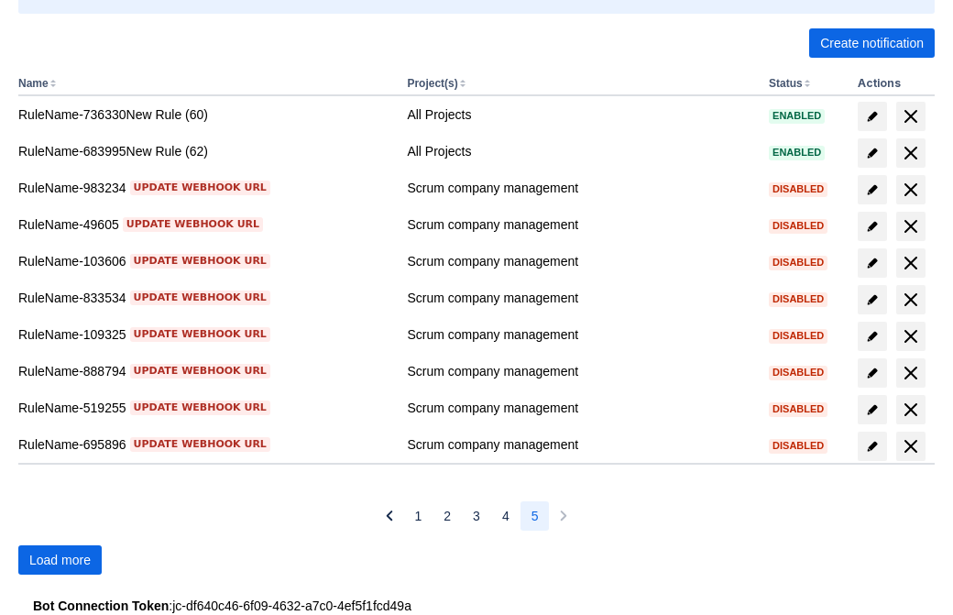
click at [60, 560] on span "Load more" at bounding box center [59, 559] width 61 height 29
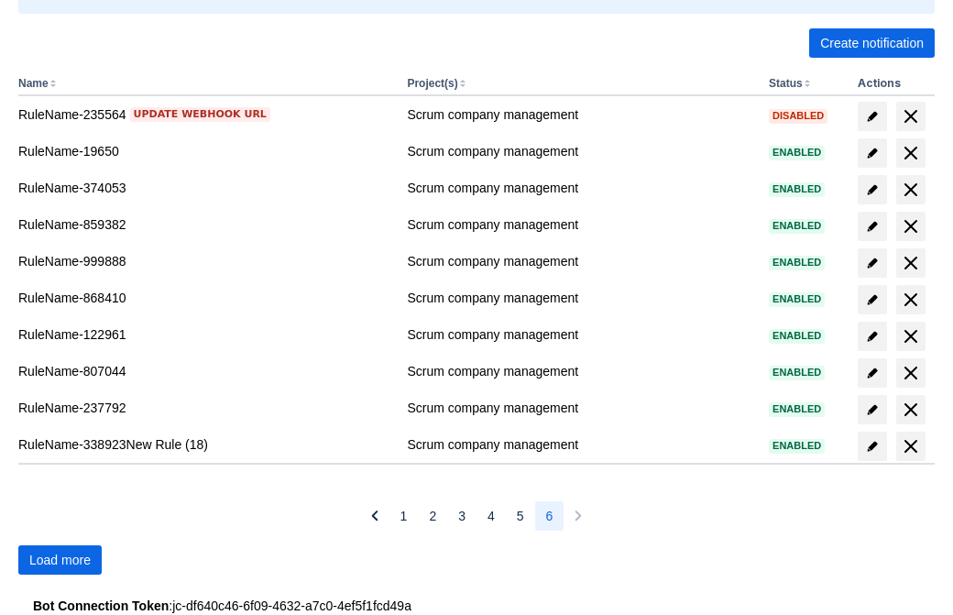
click at [60, 560] on span "Load more" at bounding box center [59, 559] width 61 height 29
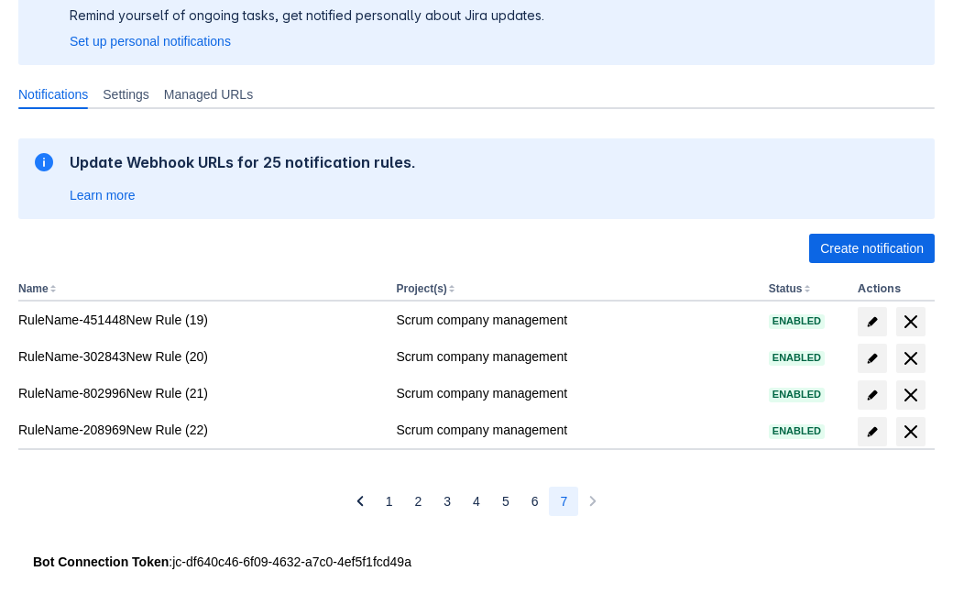
click at [910, 431] on span "delete" at bounding box center [910, 431] width 22 height 22
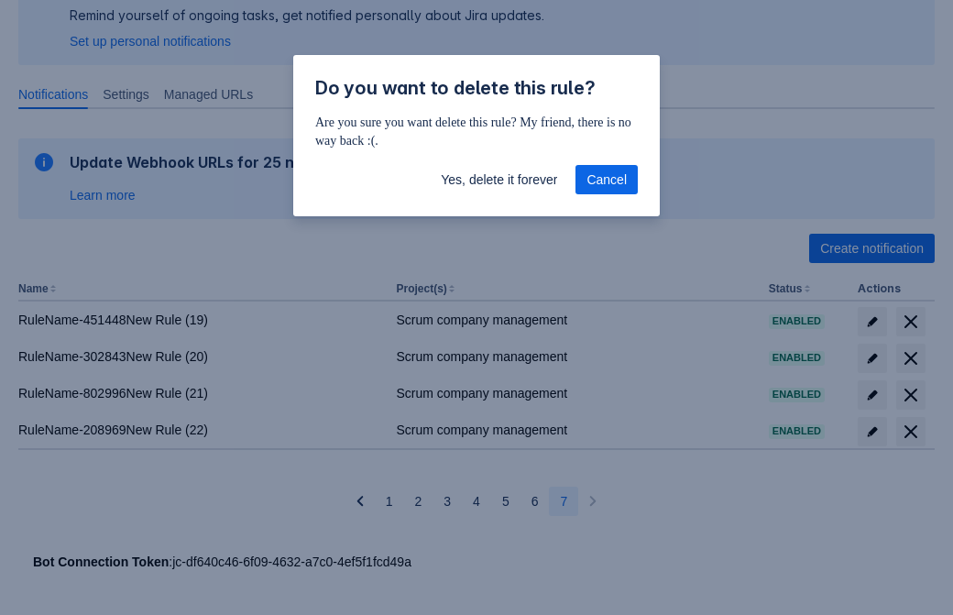
click at [498, 180] on span "Yes, delete it forever" at bounding box center [499, 179] width 116 height 29
